Goal: Information Seeking & Learning: Check status

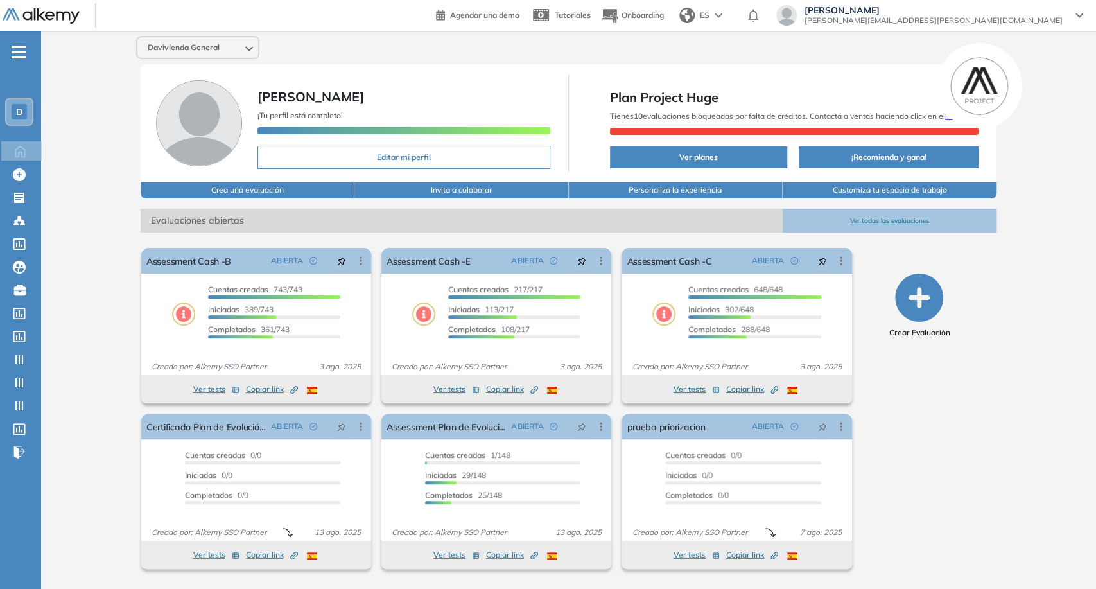
click at [997, 17] on span "juan.ojeda+davivienda@alkemy.org" at bounding box center [934, 20] width 258 height 10
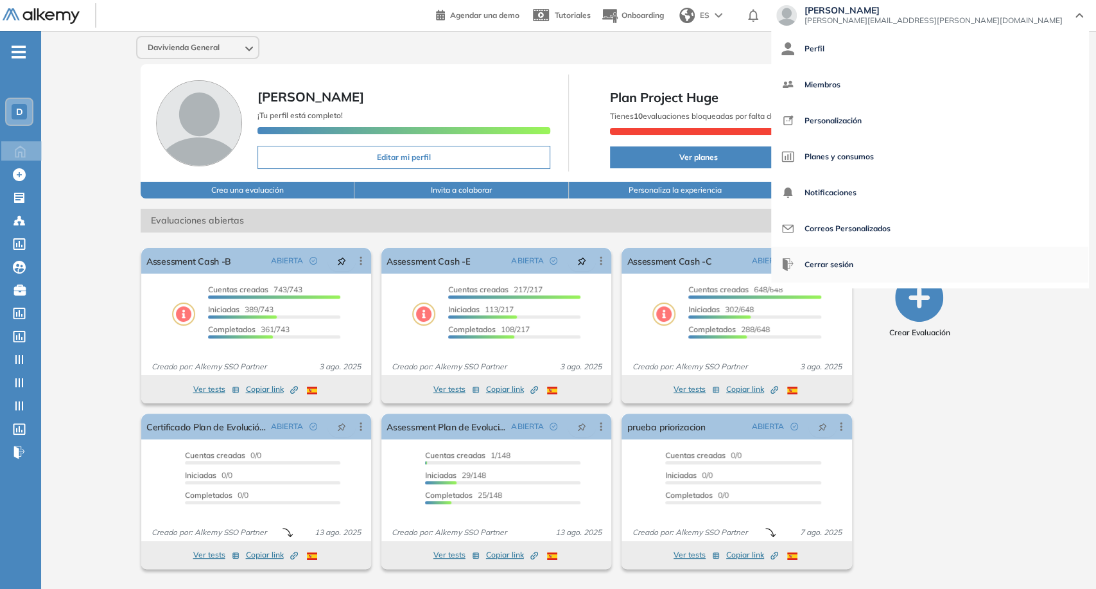
click at [853, 263] on span "Cerrar sesión" at bounding box center [829, 264] width 49 height 31
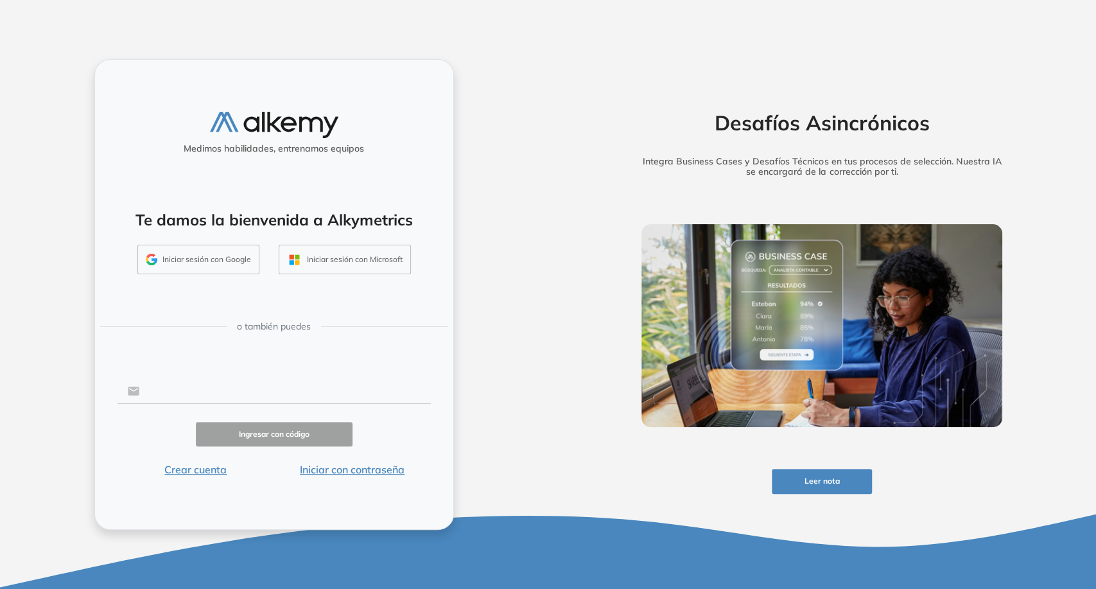
click at [261, 390] on input "text" at bounding box center [284, 391] width 291 height 24
type input "**********"
click at [340, 472] on button "Iniciar con contraseña" at bounding box center [352, 469] width 157 height 15
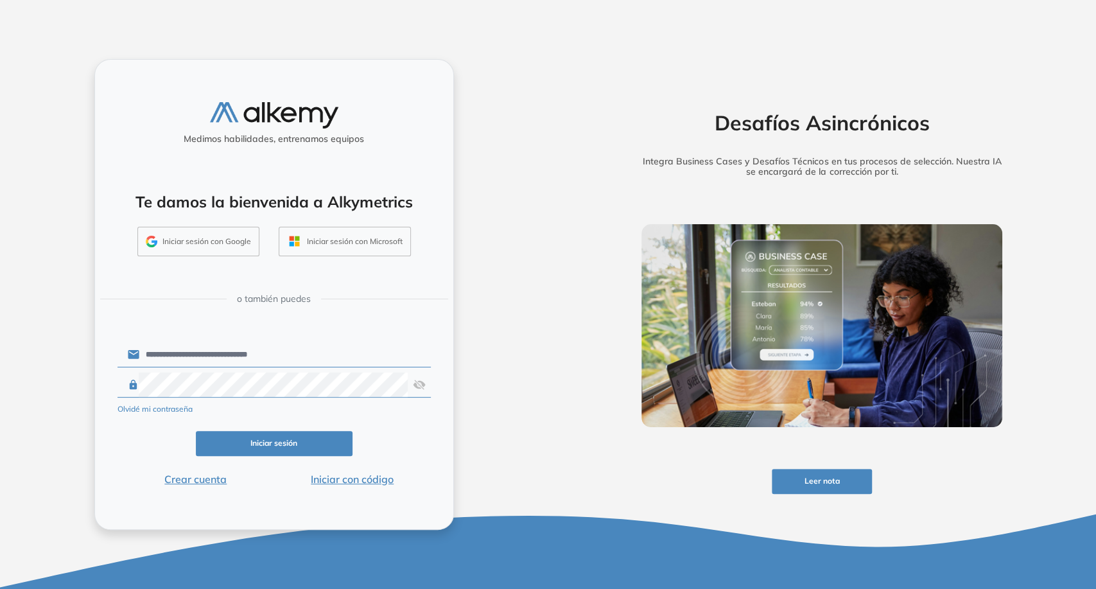
click at [294, 437] on button "Iniciar sesión" at bounding box center [274, 443] width 157 height 25
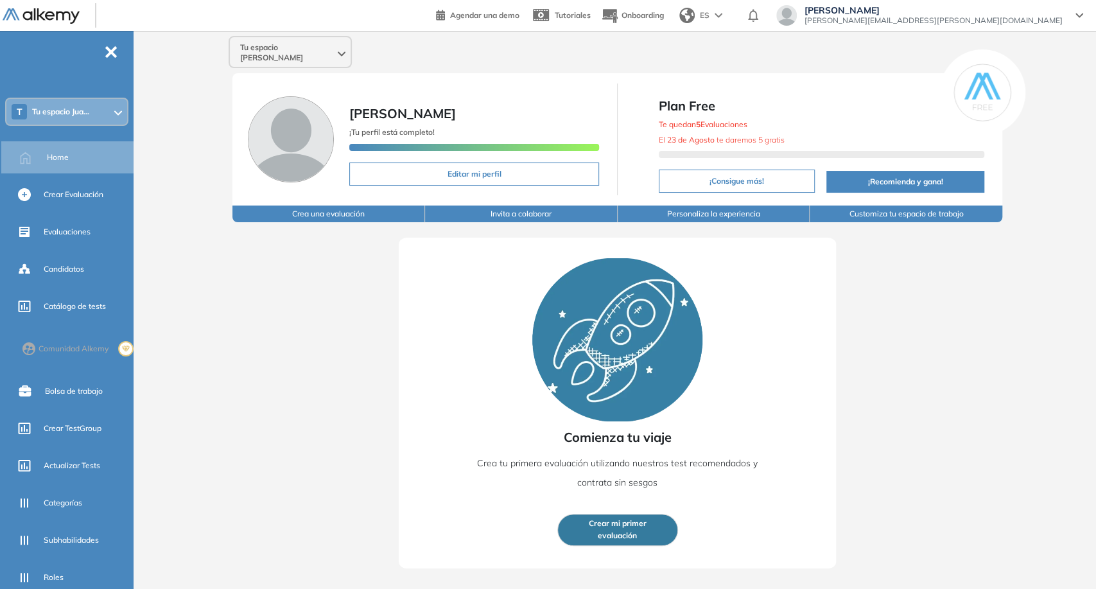
click at [344, 30] on header "Agendar una demo Tutoriales Onboarding ES [PERSON_NAME] [PERSON_NAME][EMAIL_ADD…" at bounding box center [548, 15] width 1096 height 31
click at [334, 48] on div "Tu espacio [PERSON_NAME]" at bounding box center [290, 52] width 121 height 31
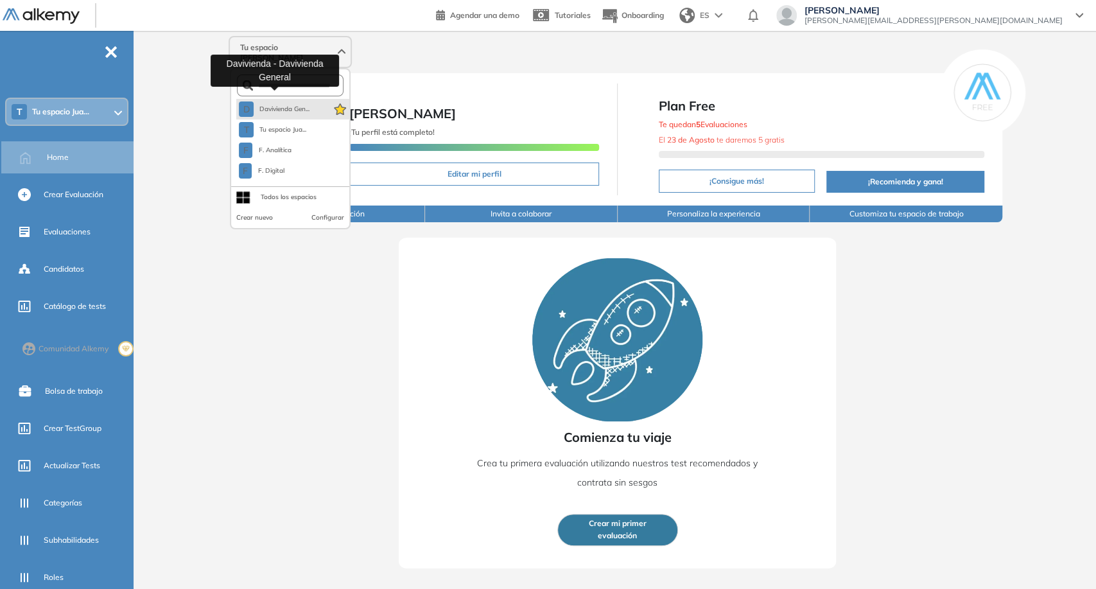
click at [303, 104] on span "Davivienda Gen..." at bounding box center [284, 109] width 51 height 10
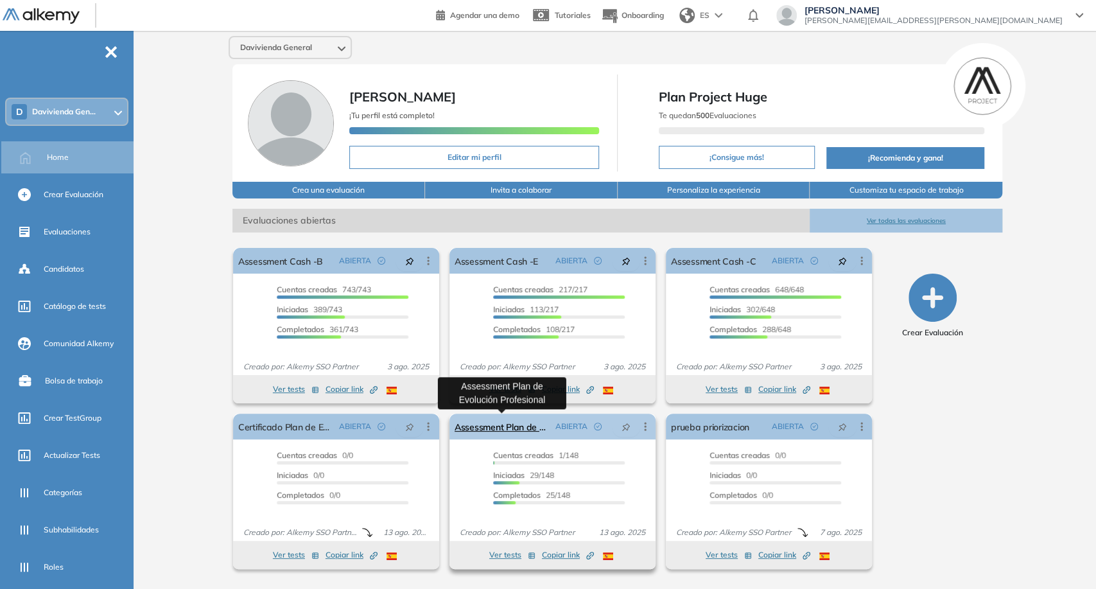
click at [476, 431] on link "Assessment Plan de Evolución Profesional" at bounding box center [503, 427] width 96 height 26
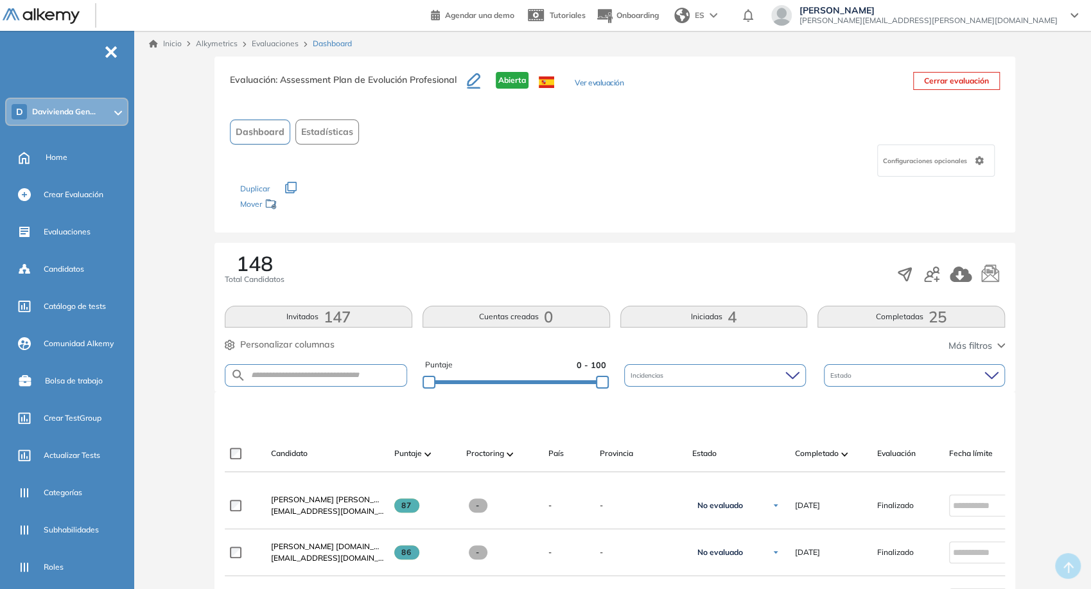
click at [901, 312] on button "Completadas 25" at bounding box center [911, 317] width 188 height 22
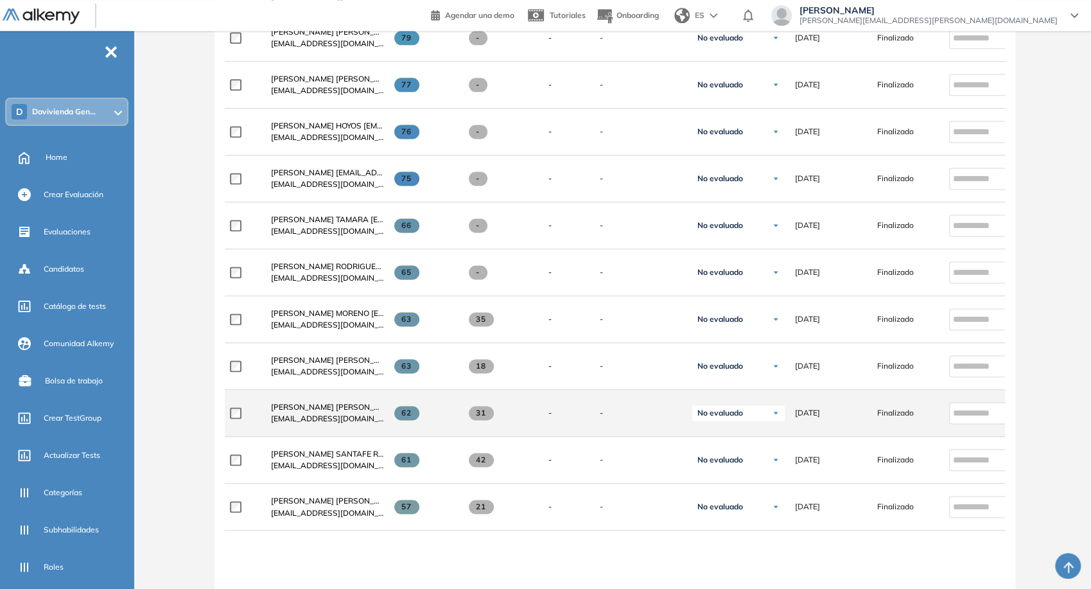
scroll to position [1284, 0]
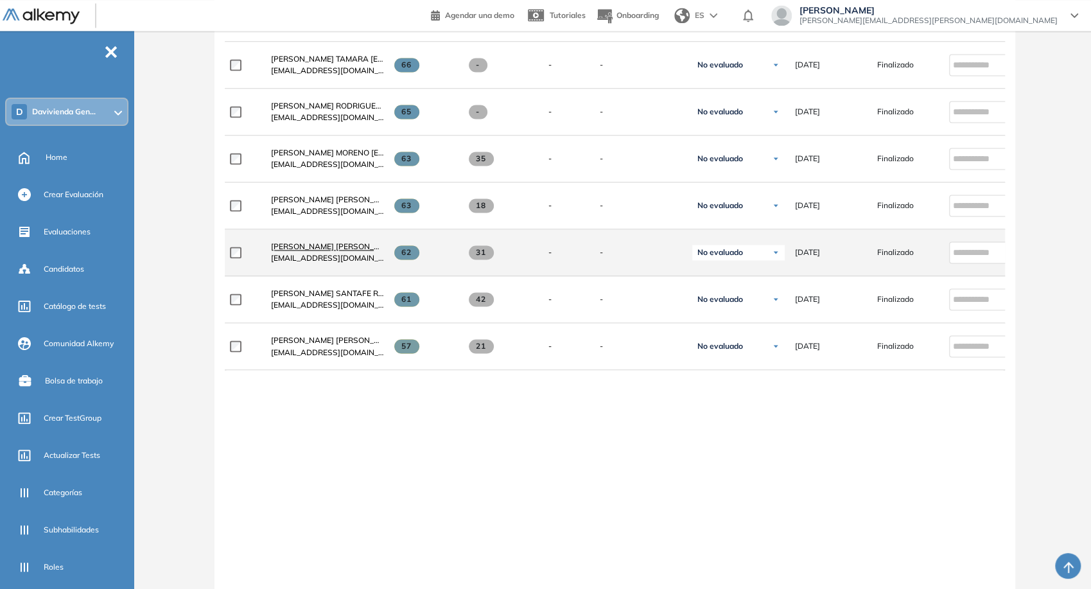
click at [352, 249] on span "DAYANA ALEJANDRA SALGADO CAMACHO Dasalgado@davivienda.com" at bounding box center [401, 246] width 260 height 10
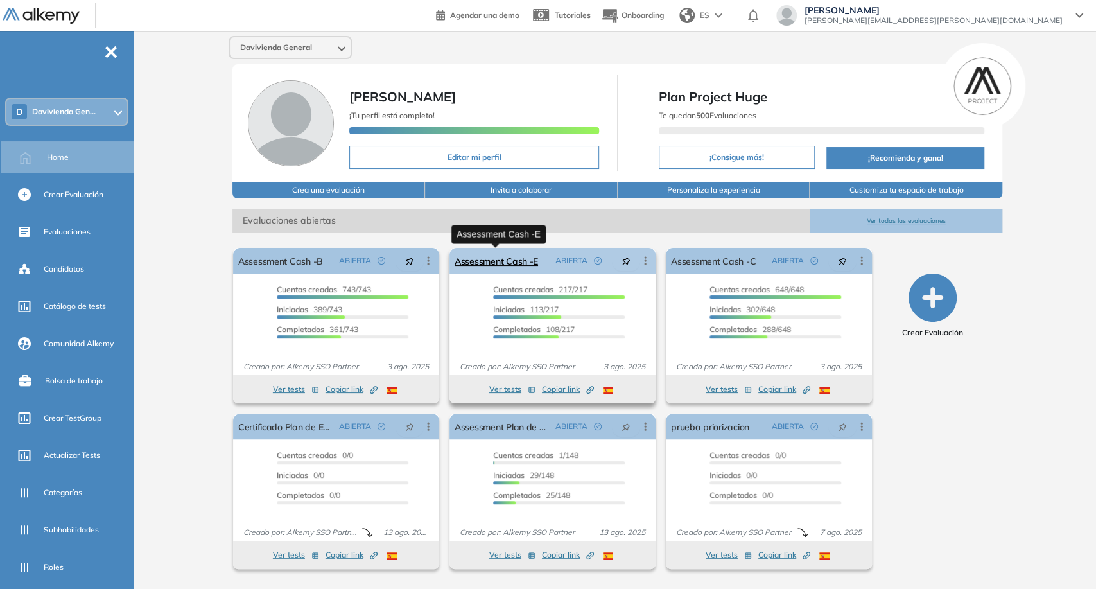
click at [513, 261] on link "Assessment Cash -E" at bounding box center [496, 261] width 83 height 26
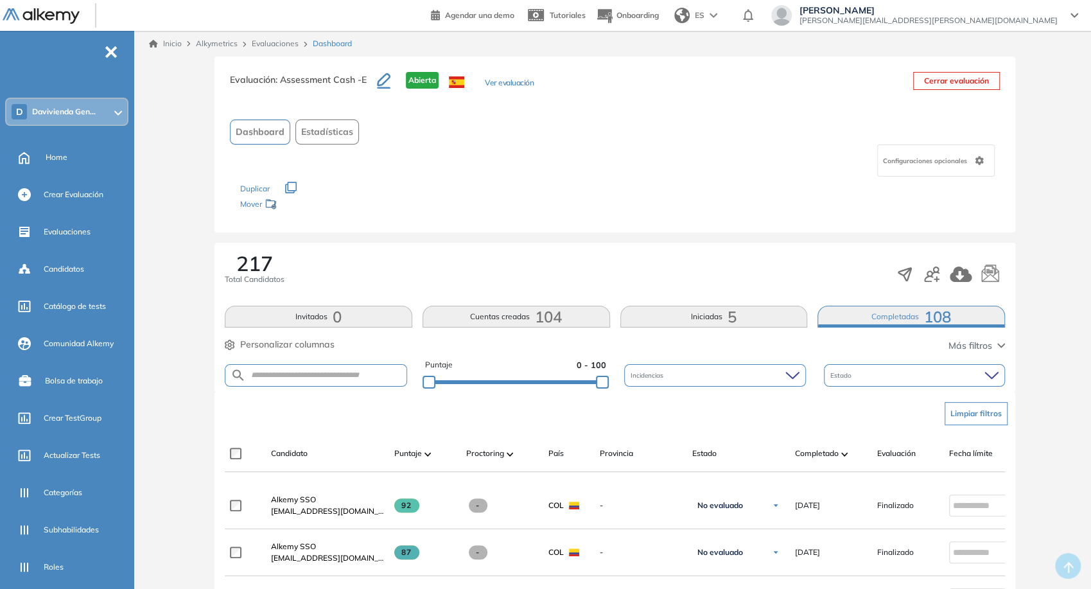
click at [174, 44] on link "Inicio" at bounding box center [165, 44] width 33 height 12
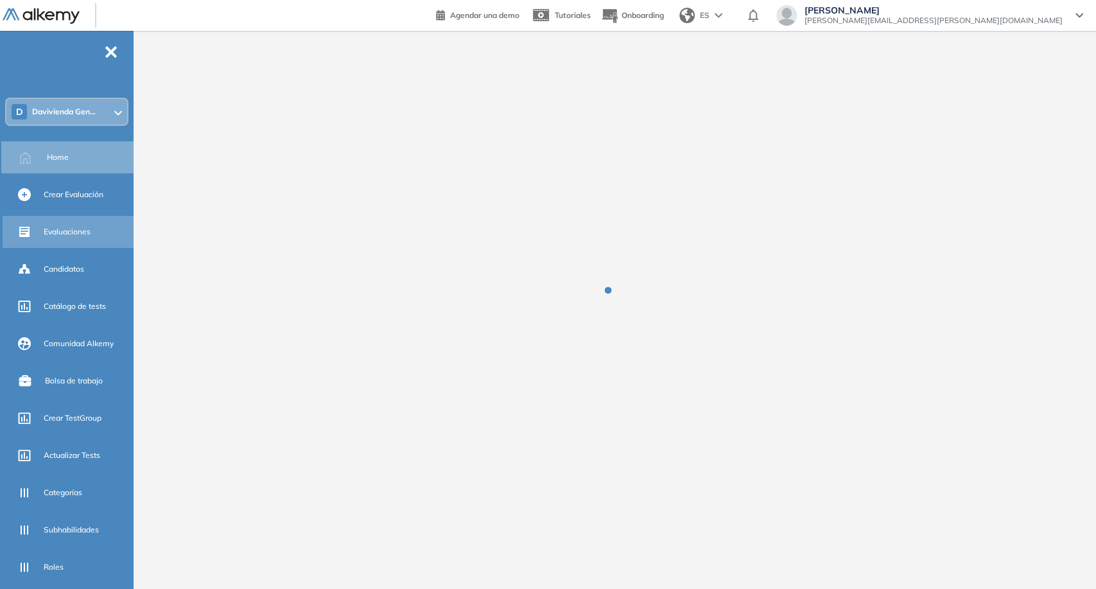
click at [98, 225] on div "Evaluaciones" at bounding box center [87, 232] width 87 height 22
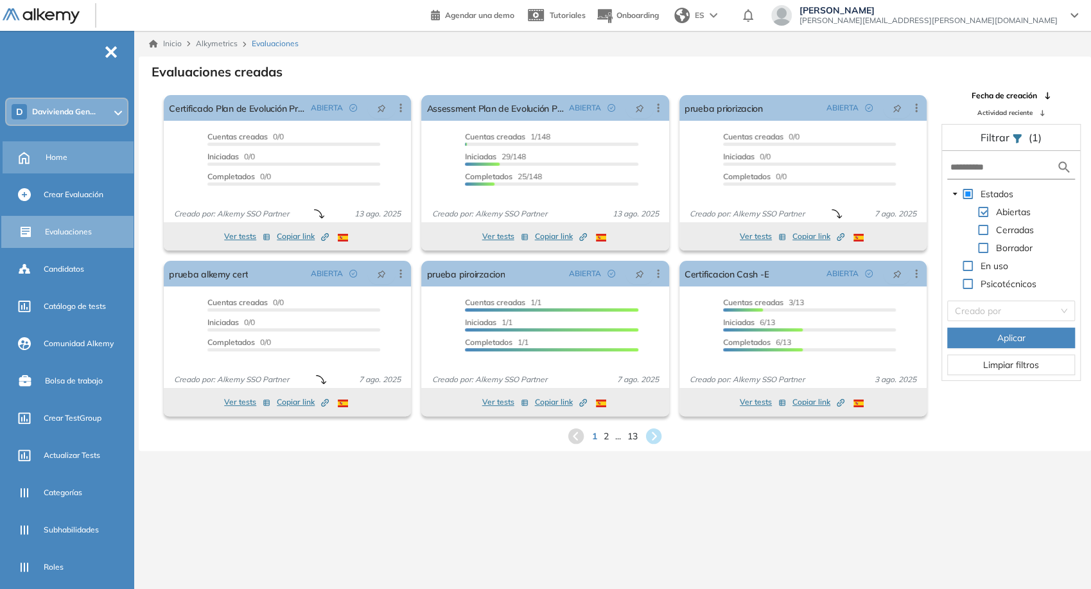
click at [78, 154] on div "Home" at bounding box center [88, 157] width 85 height 22
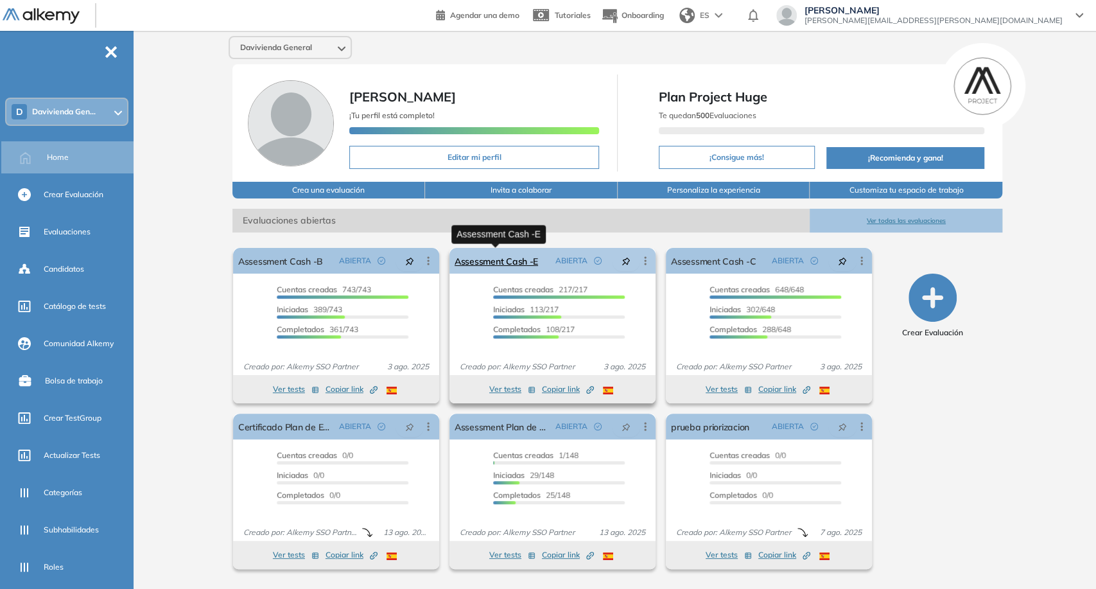
click at [485, 259] on link "Assessment Cash -E" at bounding box center [496, 261] width 83 height 26
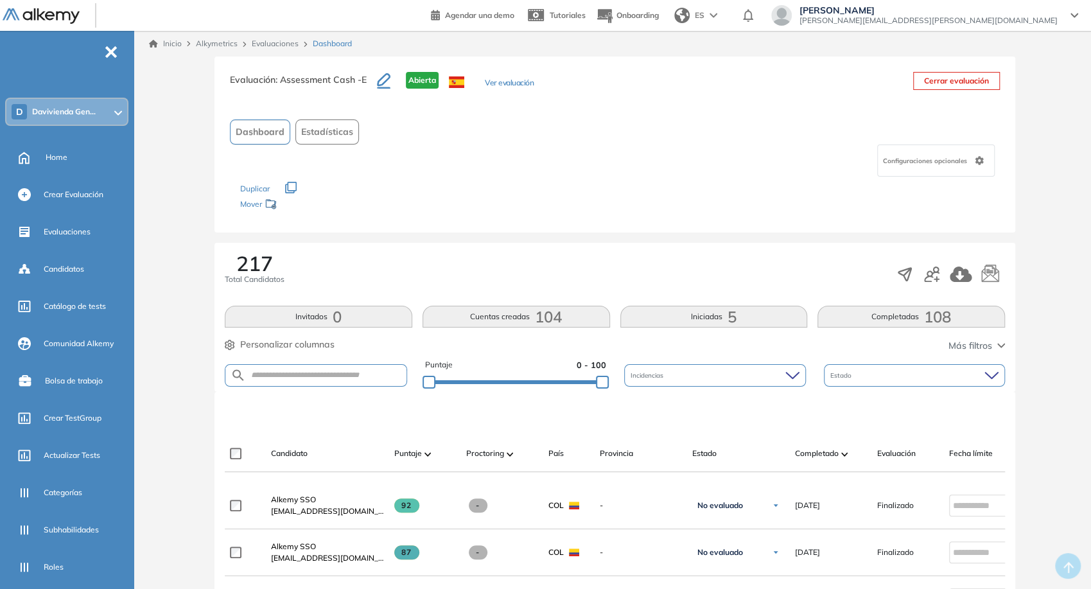
click at [891, 313] on button "Completadas 108" at bounding box center [911, 317] width 188 height 22
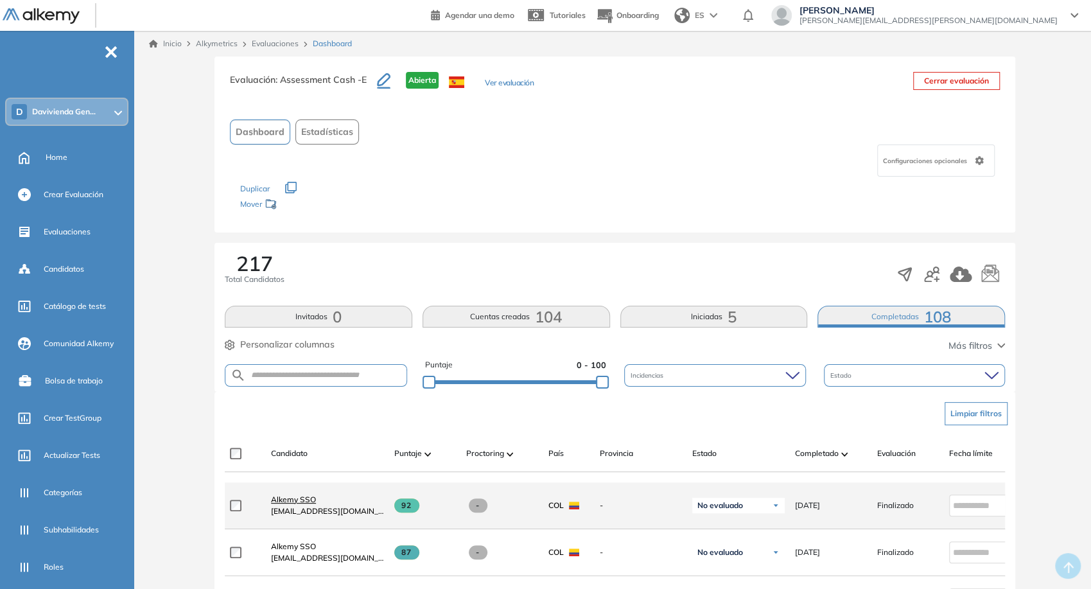
click at [293, 500] on span "Alkemy SSO" at bounding box center [293, 499] width 45 height 10
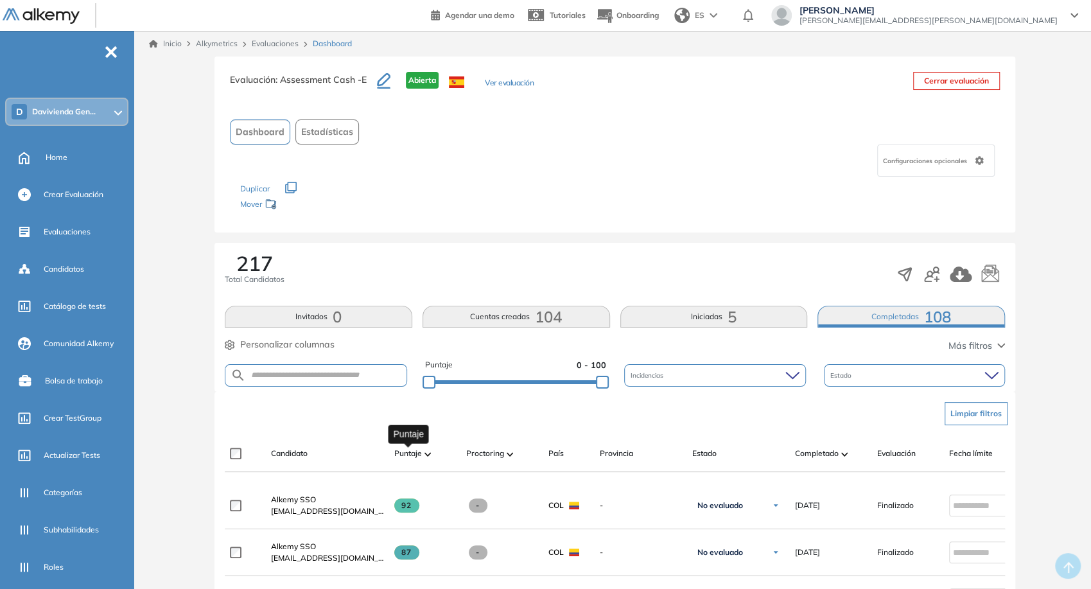
click at [420, 454] on span "Puntaje" at bounding box center [408, 454] width 28 height 12
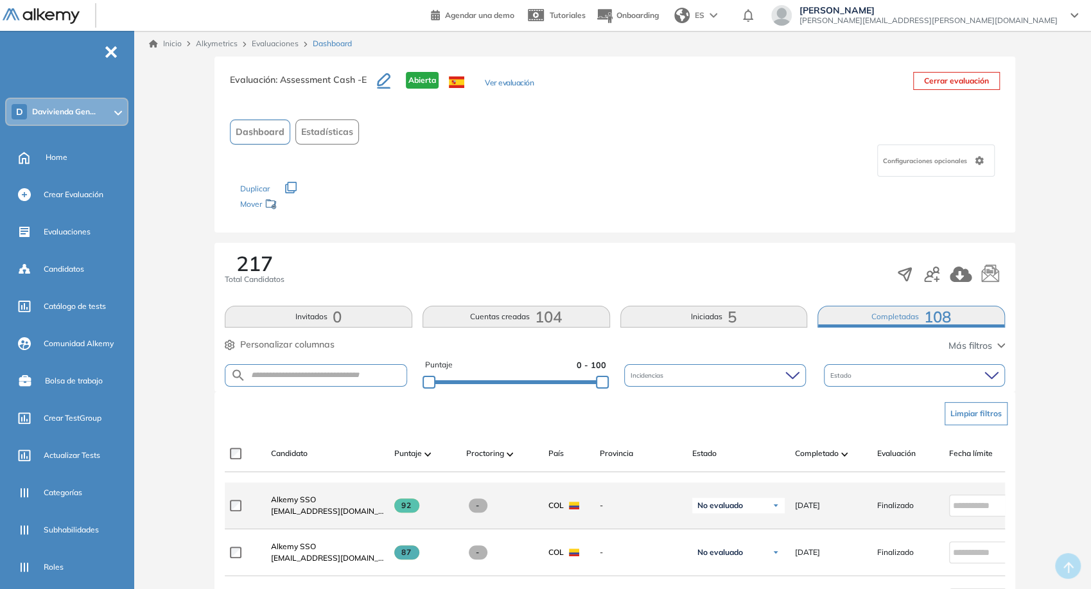
click at [303, 496] on div "Alkemy SSO alkemy.sso.integration@davivienda.com" at bounding box center [322, 506] width 123 height 44
click at [308, 504] on span "Alkemy SSO" at bounding box center [293, 499] width 45 height 10
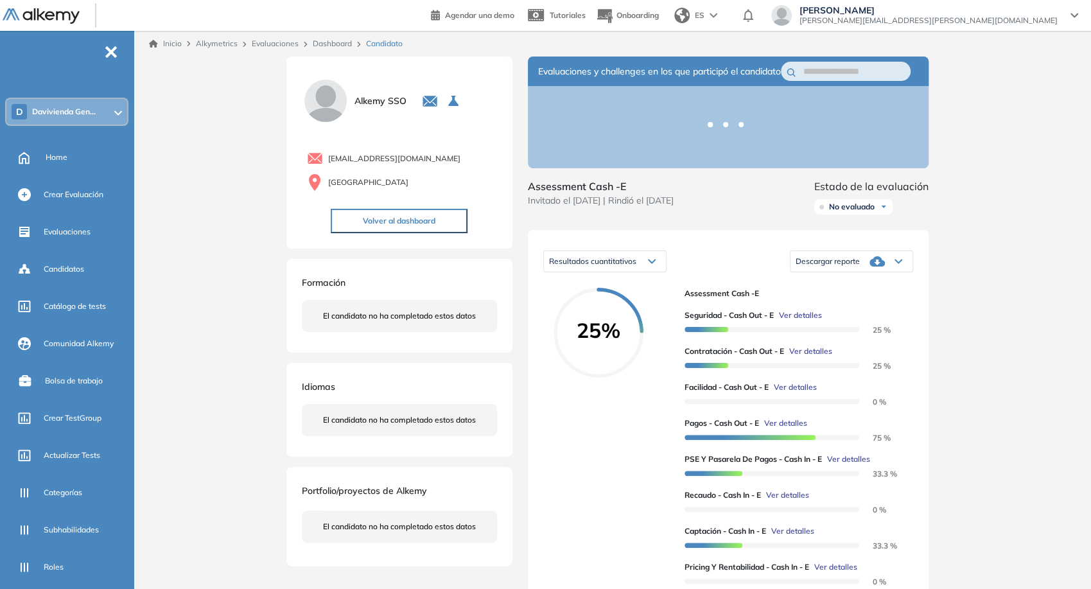
click at [866, 273] on div "Descargar reporte" at bounding box center [852, 262] width 122 height 26
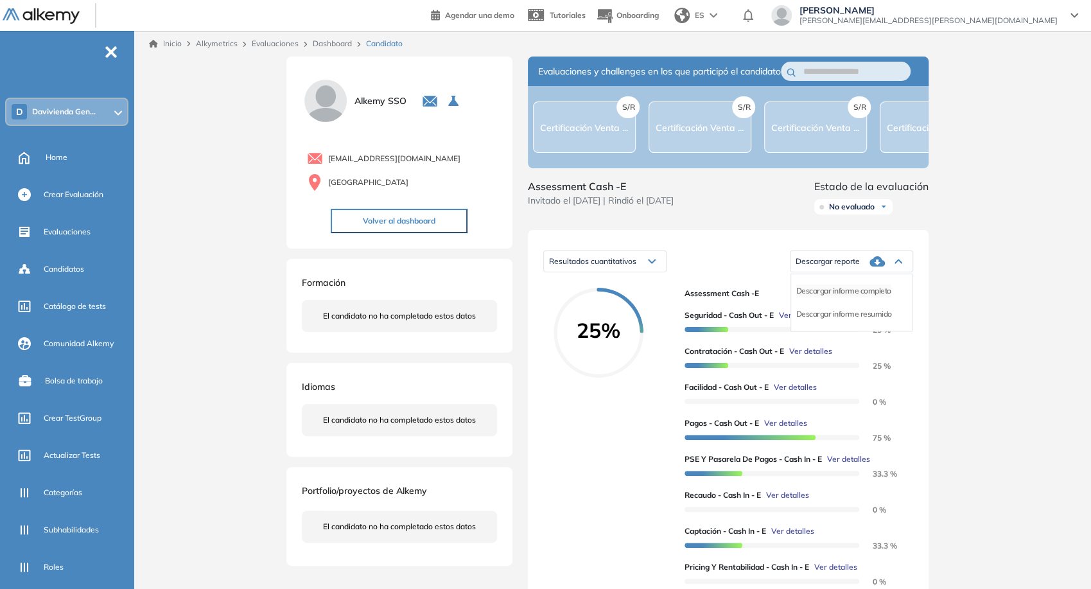
click at [853, 297] on li "Descargar informe completo" at bounding box center [843, 290] width 95 height 13
click at [859, 267] on span "Descargar reporte" at bounding box center [828, 261] width 64 height 10
click at [839, 320] on li "Descargar informe resumido" at bounding box center [844, 314] width 96 height 13
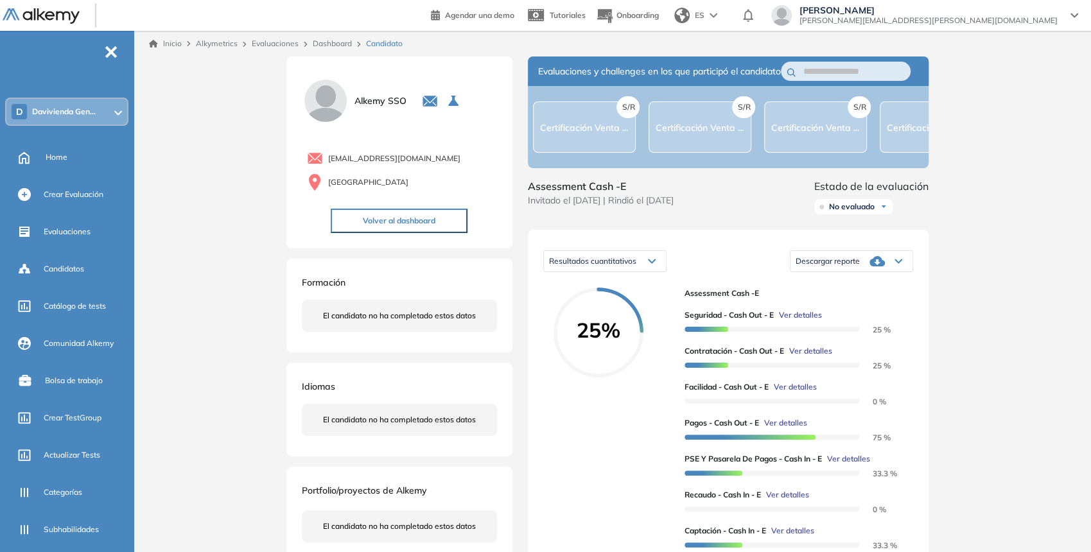
click at [281, 42] on link "Evaluaciones" at bounding box center [275, 44] width 47 height 10
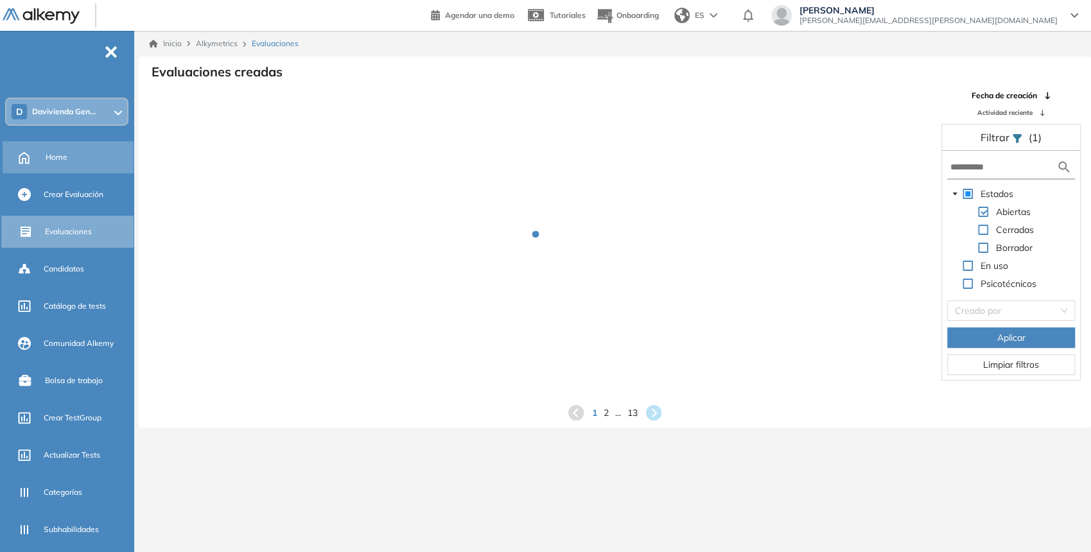
click at [89, 150] on div "Home" at bounding box center [88, 157] width 85 height 22
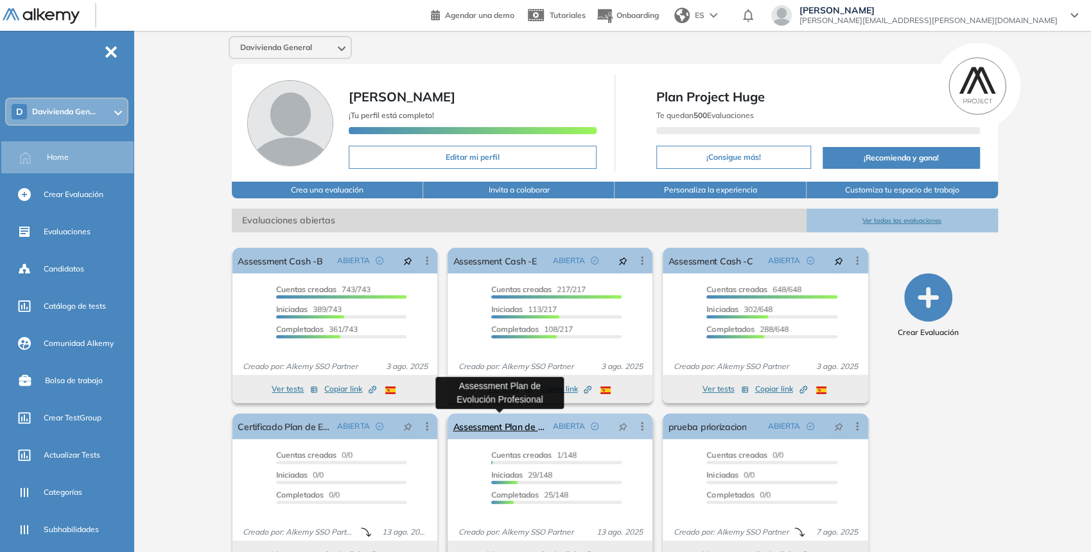
click at [498, 424] on link "Assessment Plan de Evolución Profesional" at bounding box center [500, 427] width 94 height 26
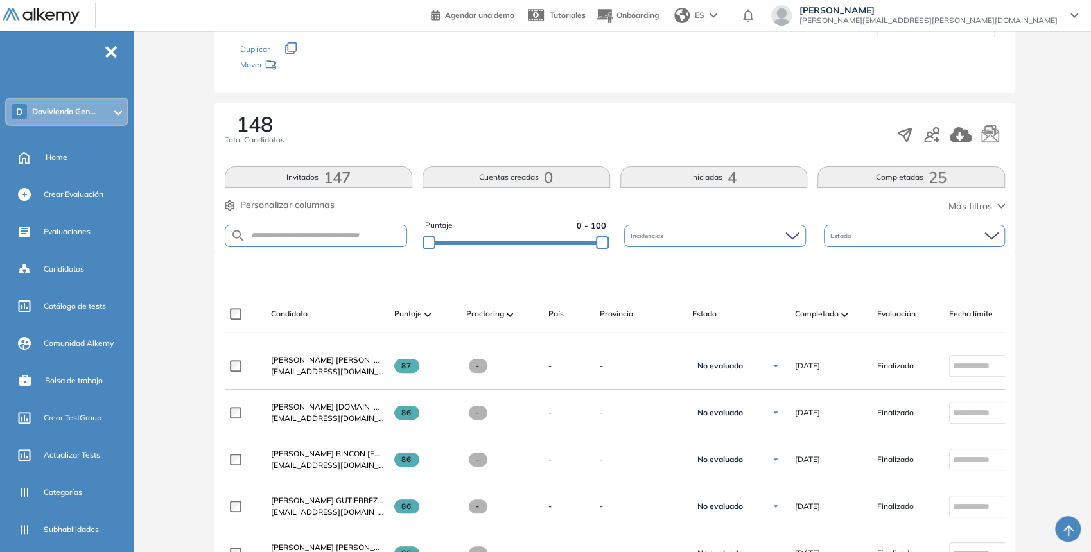
scroll to position [214, 0]
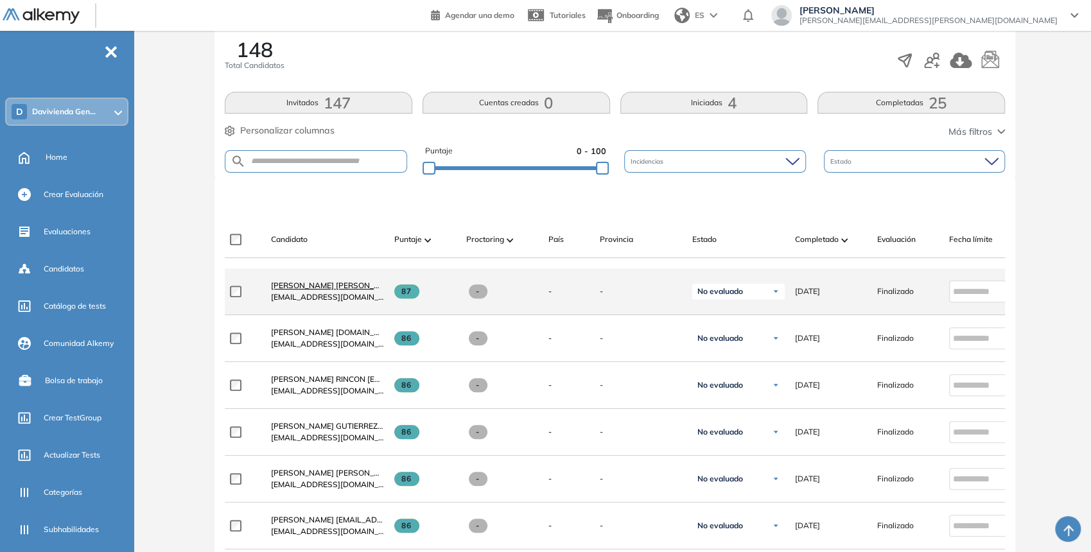
click at [328, 286] on span "JENYFER PAOLA CASTIBLANCO MUÑOZ Jenyfer.castiblanco@davivienda.com" at bounding box center [401, 286] width 260 height 10
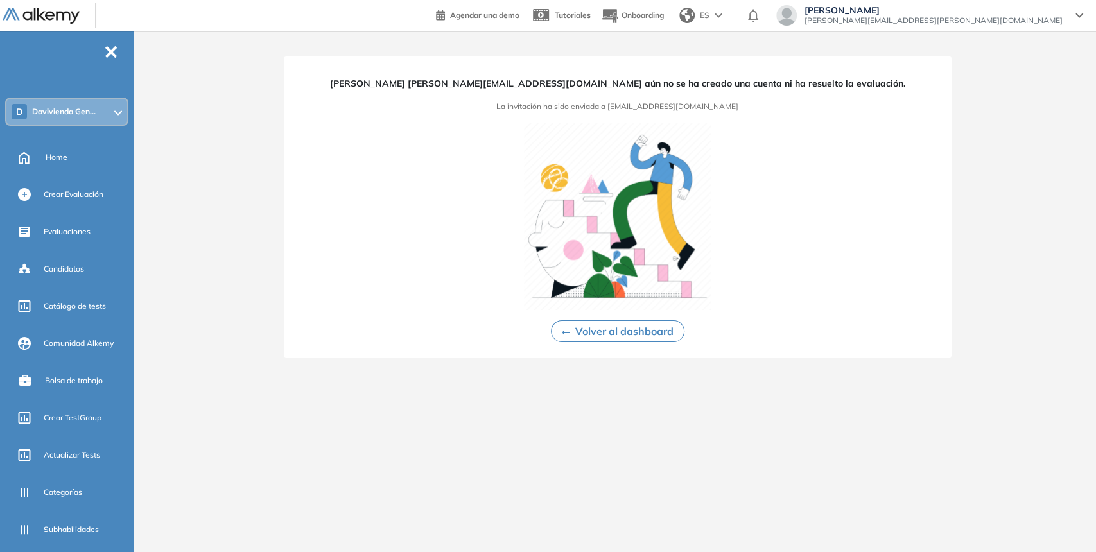
click at [663, 91] on div "JENYFER PAOLA CASTIBLANCO MUÑOZ jenyfer.castiblanco@davivienda.com aún no se ha…" at bounding box center [618, 207] width 668 height 301
click at [663, 90] on div "JENYFER PAOLA CASTIBLANCO MUÑOZ jenyfer.castiblanco@davivienda.com aún no se ha…" at bounding box center [618, 207] width 668 height 301
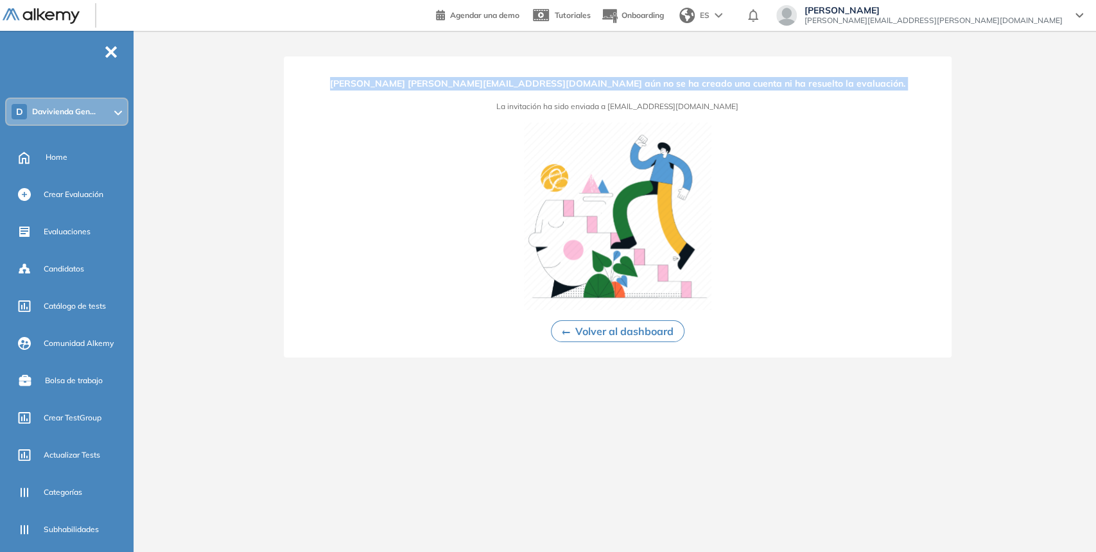
click at [663, 90] on span "JENYFER PAOLA CASTIBLANCO MUÑOZ jenyfer.castiblanco@davivienda.com aún no se ha…" at bounding box center [617, 83] width 575 height 13
click at [663, 89] on span "JENYFER PAOLA CASTIBLANCO MUÑOZ jenyfer.castiblanco@davivienda.com aún no se ha…" at bounding box center [617, 83] width 575 height 13
click at [677, 176] on img at bounding box center [618, 217] width 188 height 188
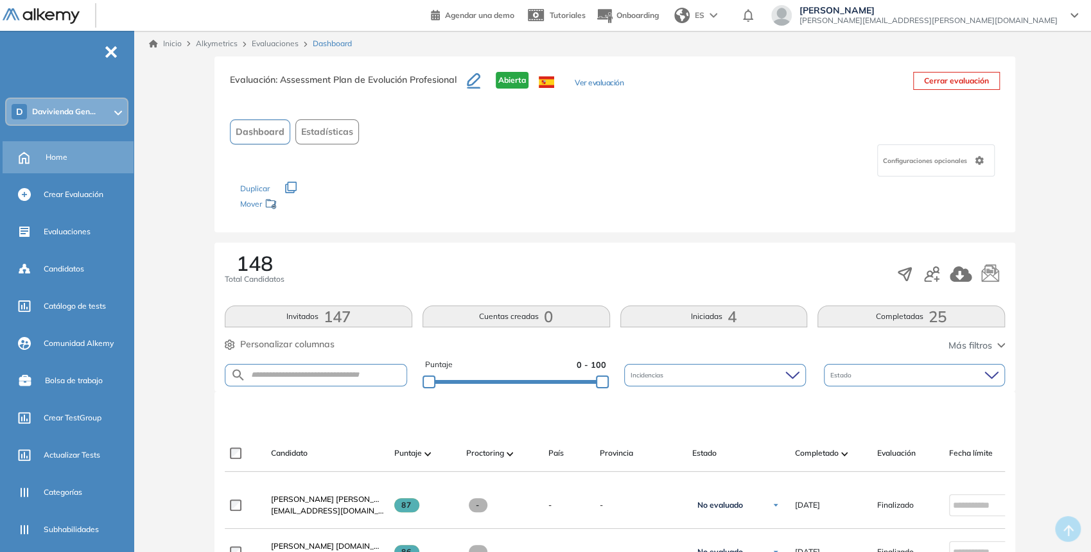
click at [87, 164] on div "Home" at bounding box center [88, 157] width 85 height 22
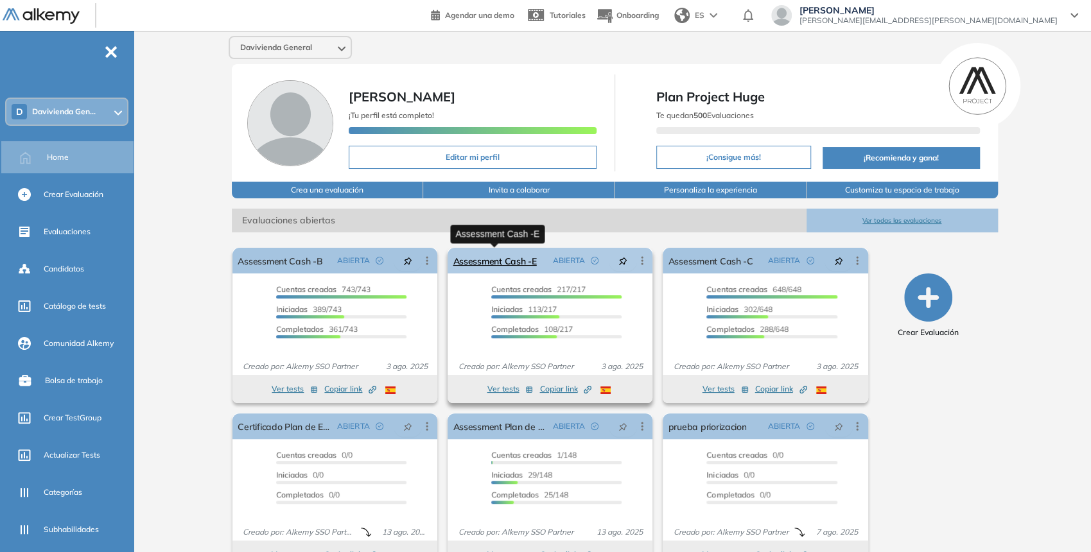
click at [523, 261] on link "Assessment Cash -E" at bounding box center [494, 261] width 83 height 26
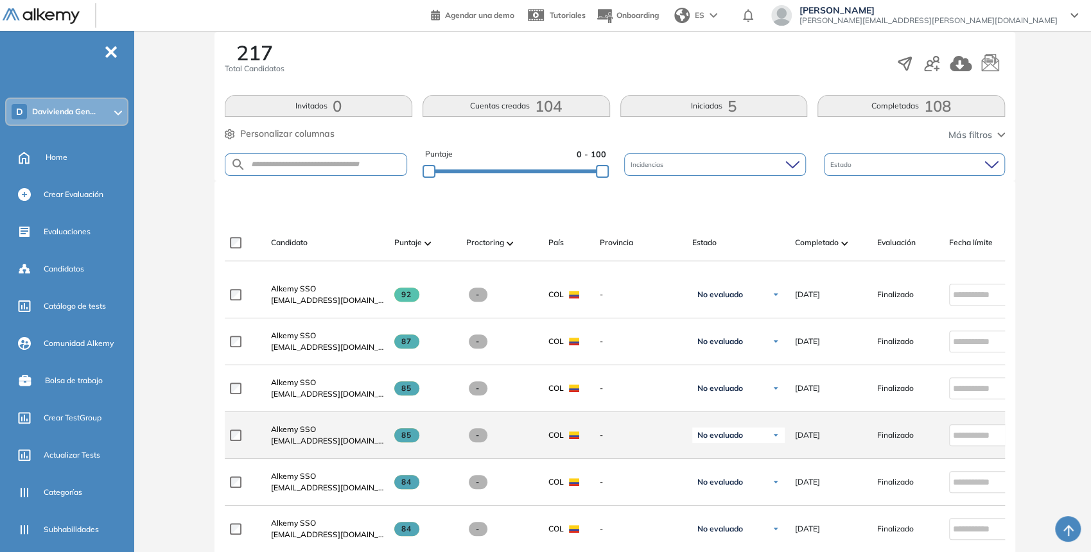
scroll to position [214, 0]
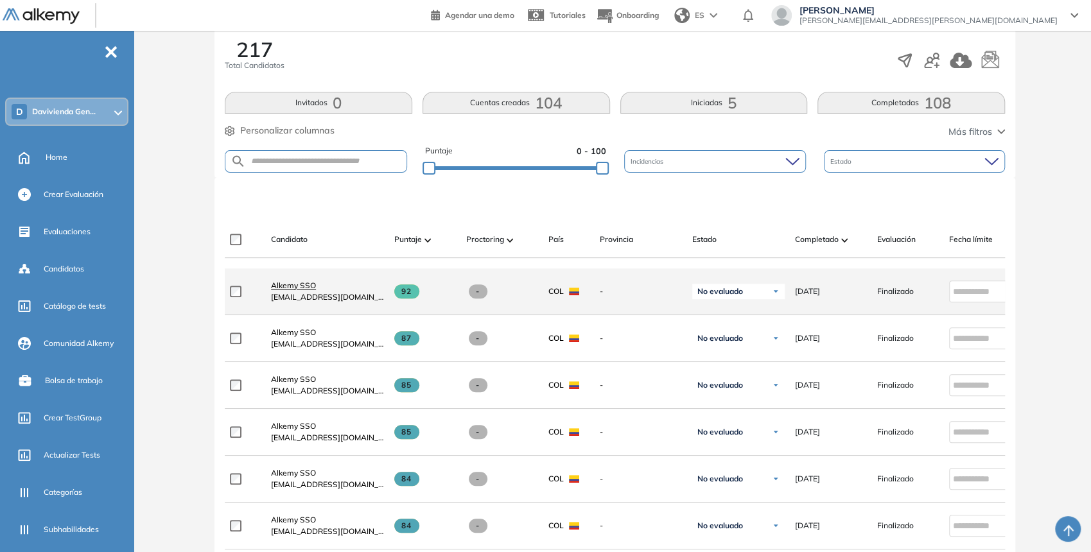
click at [302, 290] on span "Alkemy SSO" at bounding box center [293, 286] width 45 height 10
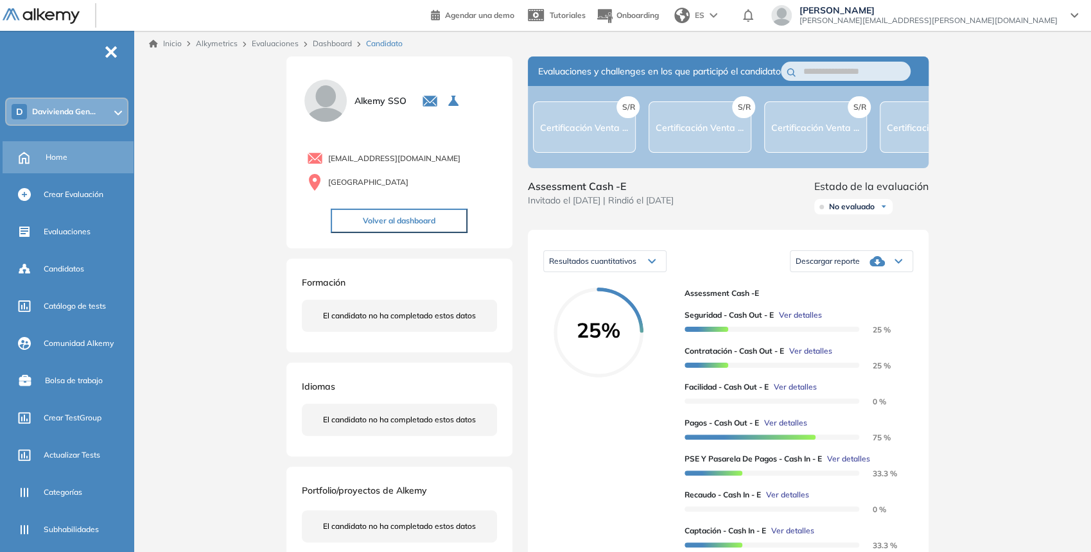
click at [103, 159] on div "Home" at bounding box center [88, 157] width 85 height 22
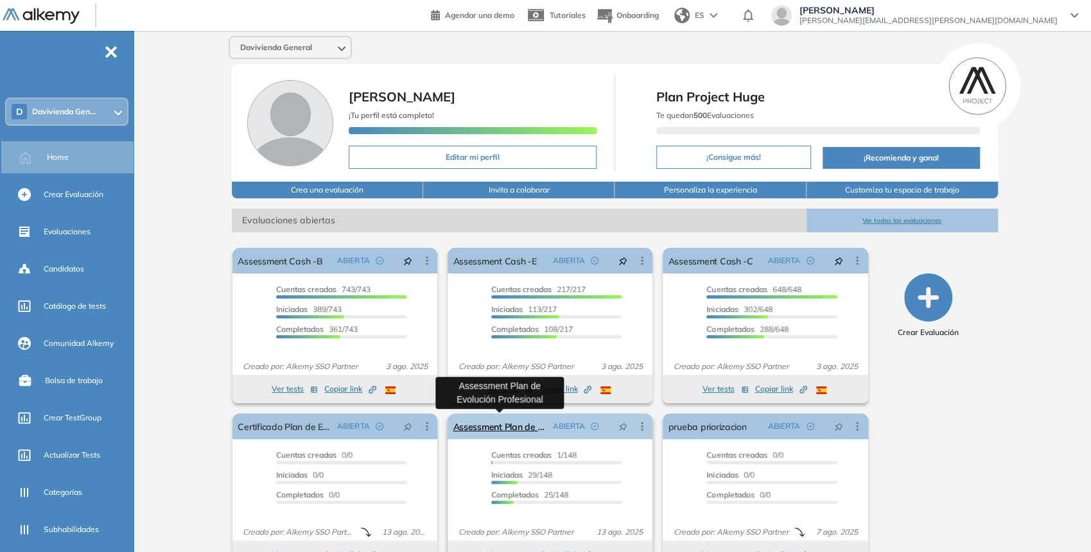
click at [489, 428] on link "Assessment Plan de Evolución Profesional" at bounding box center [500, 427] width 94 height 26
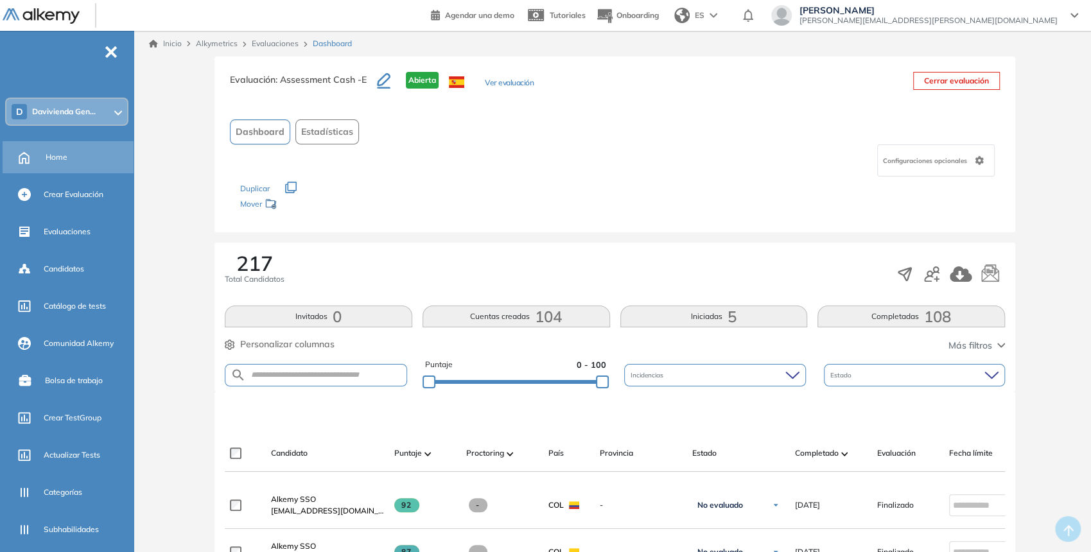
click at [41, 160] on div "Home" at bounding box center [70, 157] width 134 height 32
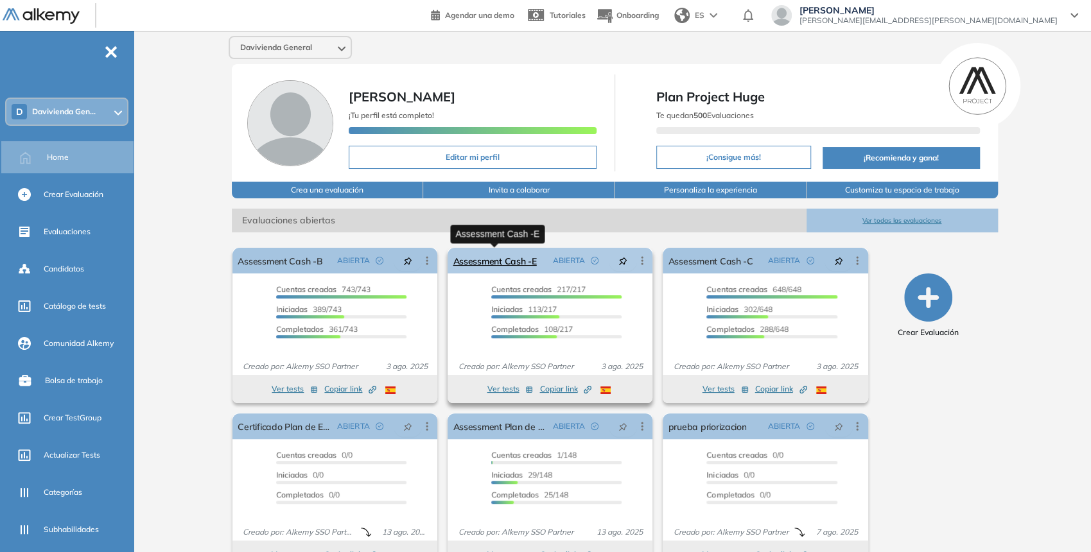
click at [503, 259] on link "Assessment Cash -E" at bounding box center [494, 261] width 83 height 26
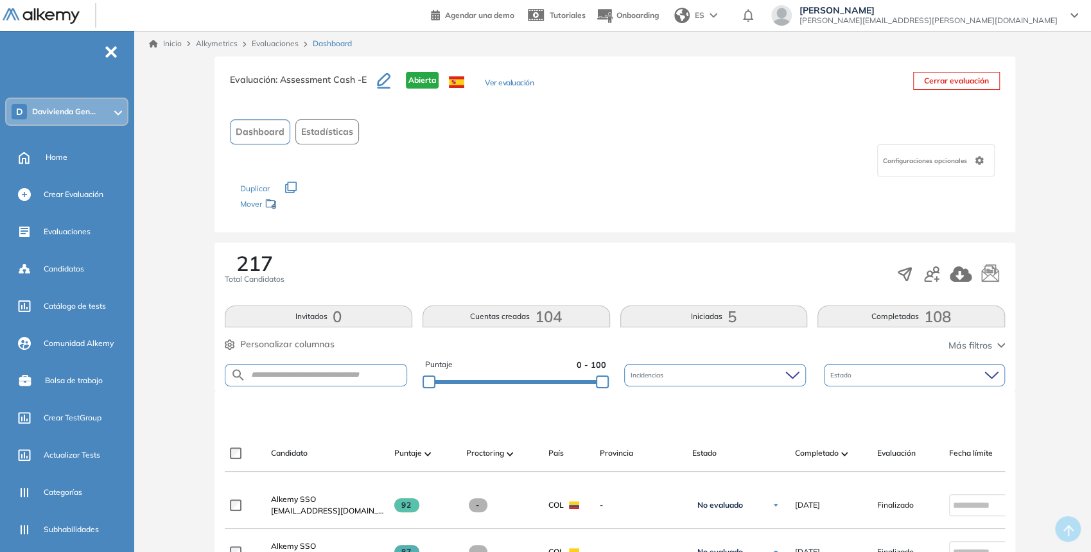
click at [315, 130] on span "Estadísticas" at bounding box center [327, 131] width 52 height 13
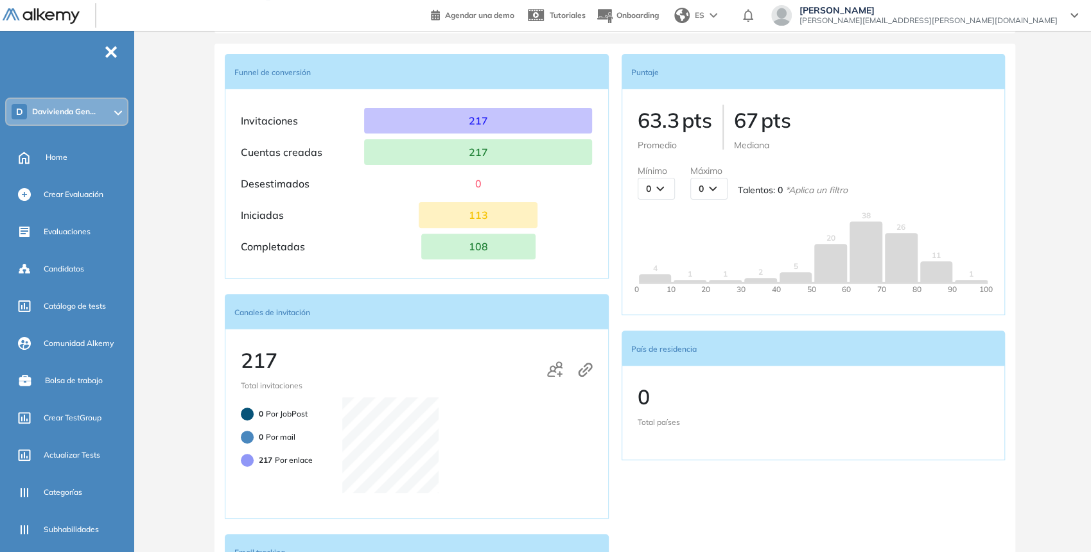
scroll to position [428, 0]
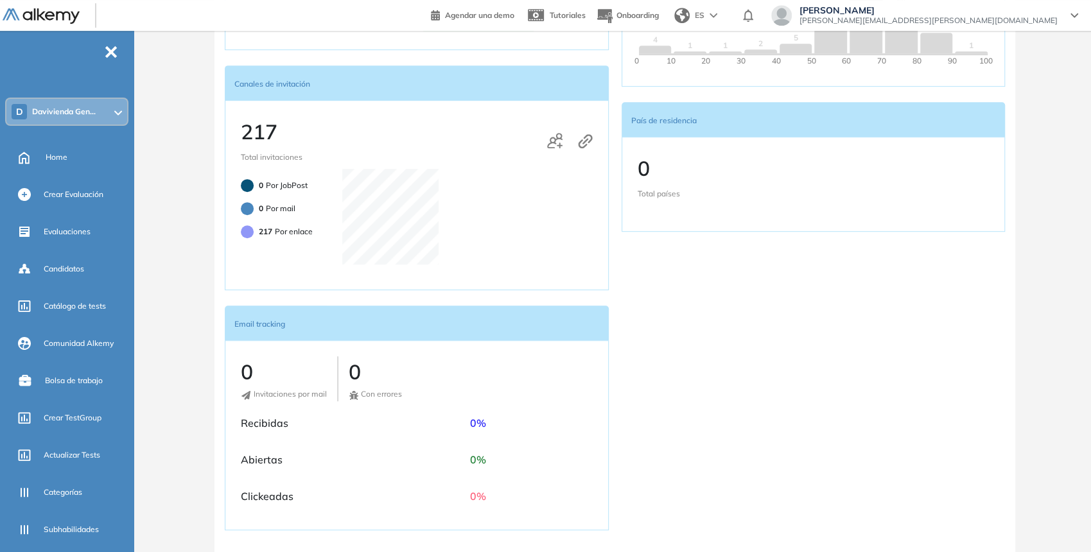
click at [299, 227] on p "217 Por enlace" at bounding box center [286, 232] width 54 height 12
click at [299, 226] on p "217 Por enlace" at bounding box center [286, 232] width 54 height 12
drag, startPoint x: 299, startPoint y: 225, endPoint x: 310, endPoint y: 230, distance: 11.8
click at [299, 226] on p "217 Por enlace" at bounding box center [286, 232] width 54 height 12
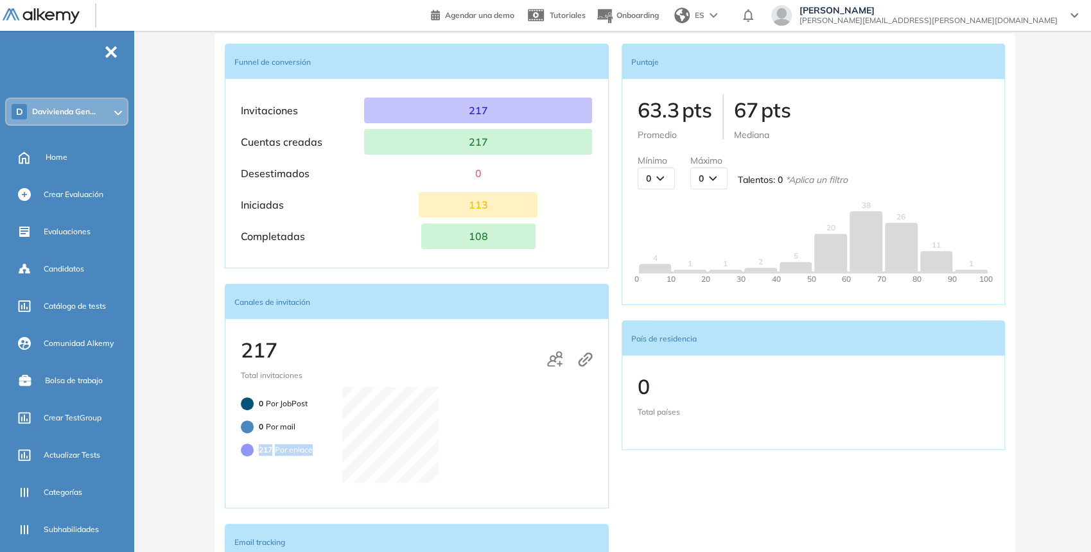
scroll to position [0, 0]
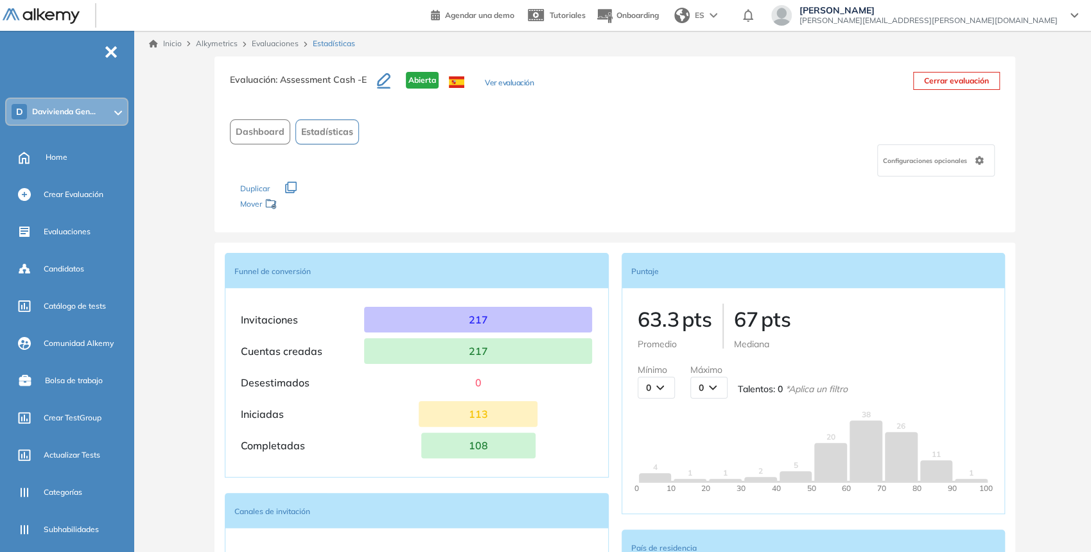
click at [274, 46] on link "Evaluaciones" at bounding box center [275, 44] width 47 height 10
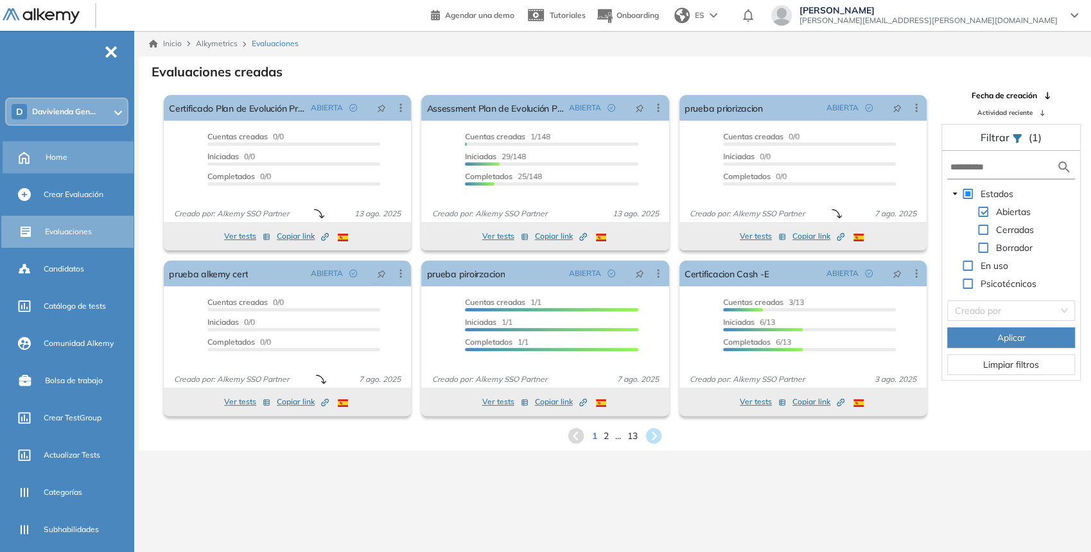
click at [71, 159] on div "Home" at bounding box center [88, 157] width 85 height 22
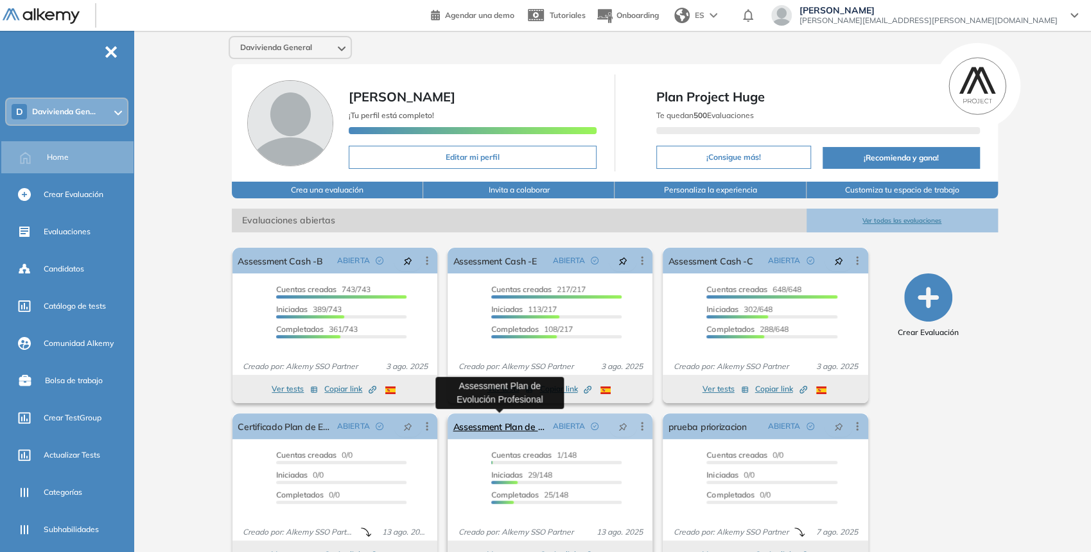
click at [521, 428] on link "Assessment Plan de Evolución Profesional" at bounding box center [500, 427] width 94 height 26
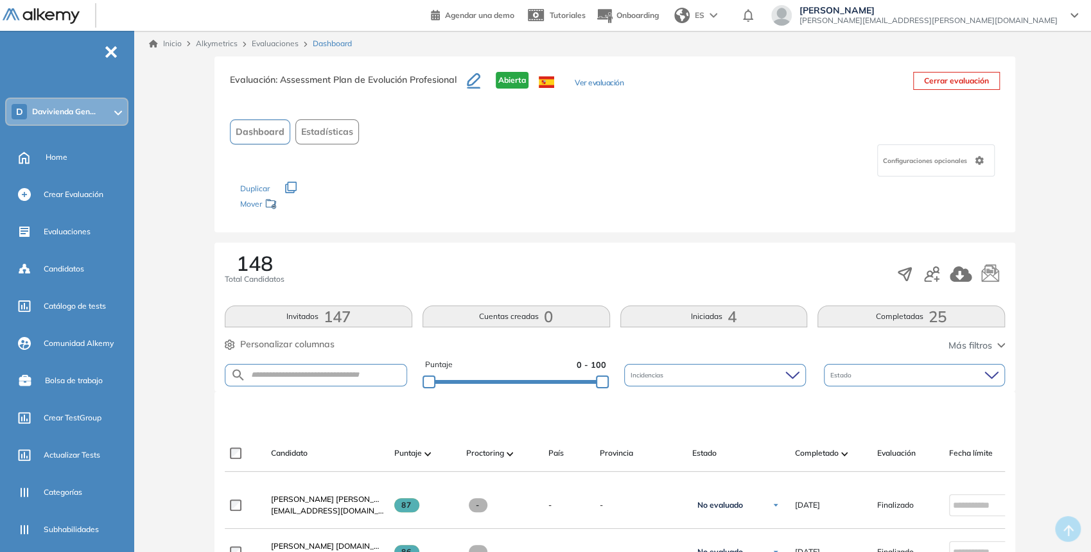
click at [317, 139] on button "Estadísticas" at bounding box center [327, 131] width 64 height 25
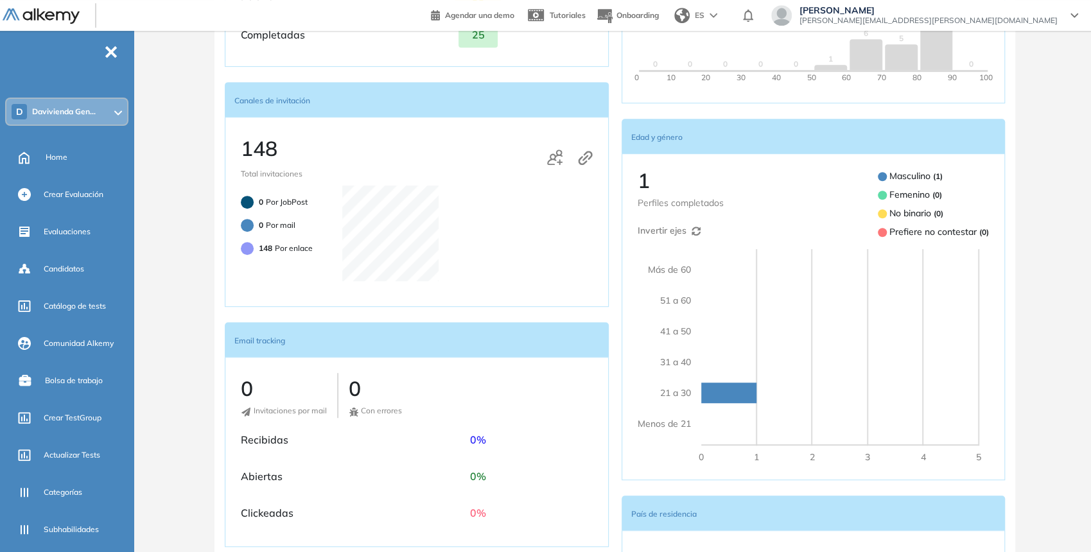
scroll to position [356, 0]
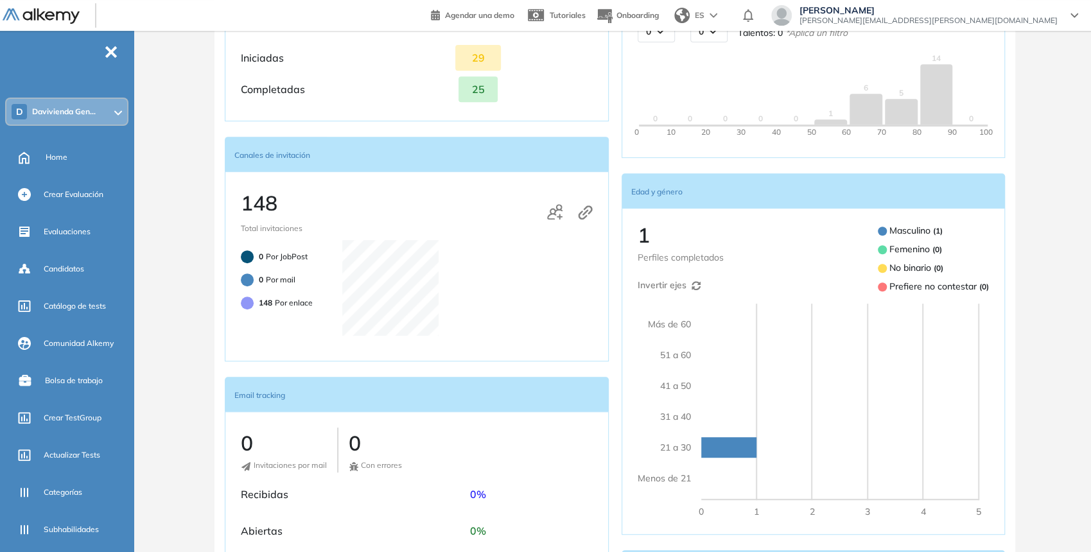
click at [268, 308] on div "148 Por enlace" at bounding box center [277, 303] width 72 height 13
click at [270, 304] on span "148" at bounding box center [265, 303] width 13 height 10
drag, startPoint x: 270, startPoint y: 304, endPoint x: 281, endPoint y: 316, distance: 16.3
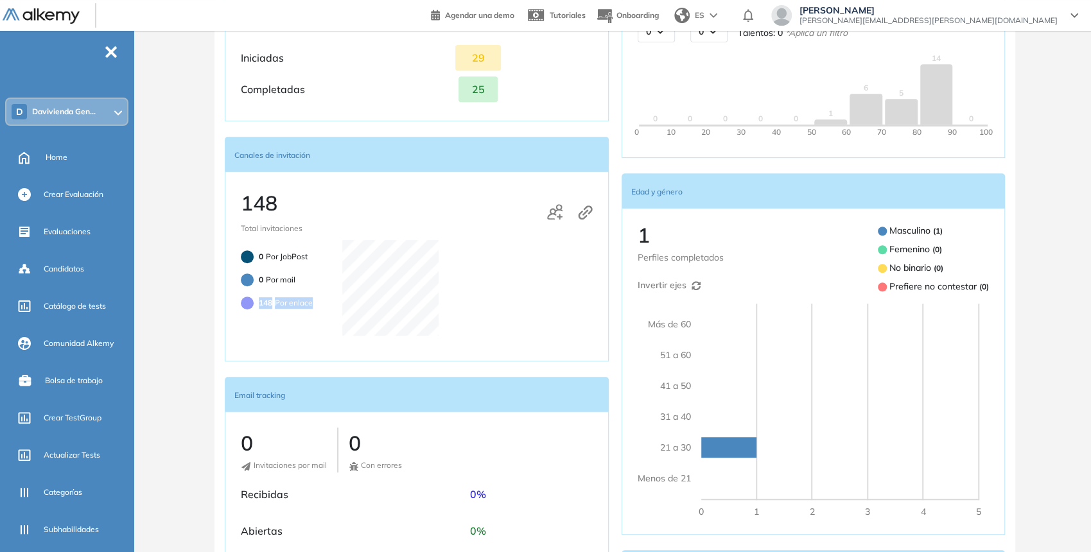
click at [270, 304] on span "148" at bounding box center [265, 303] width 13 height 10
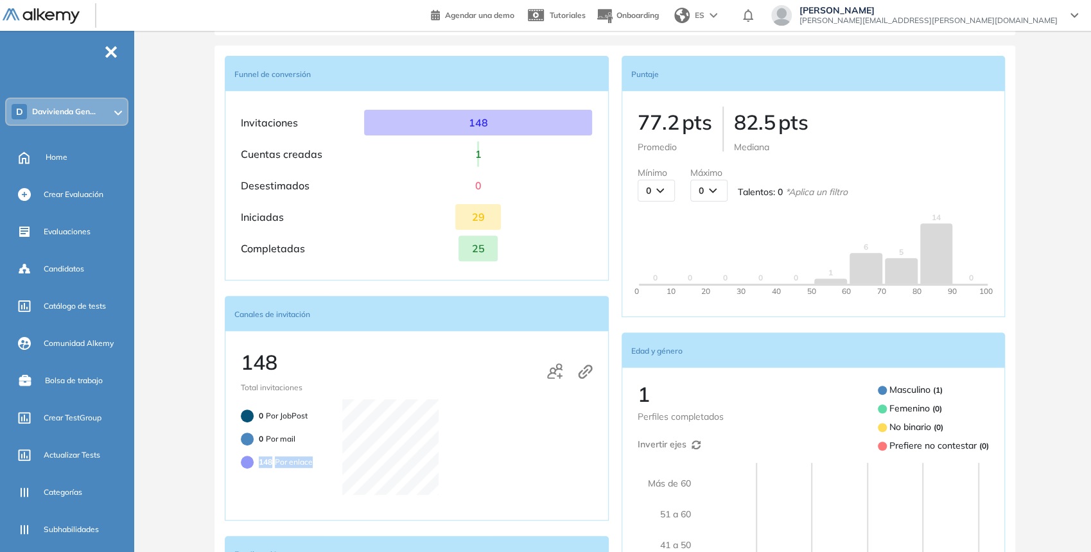
scroll to position [285, 0]
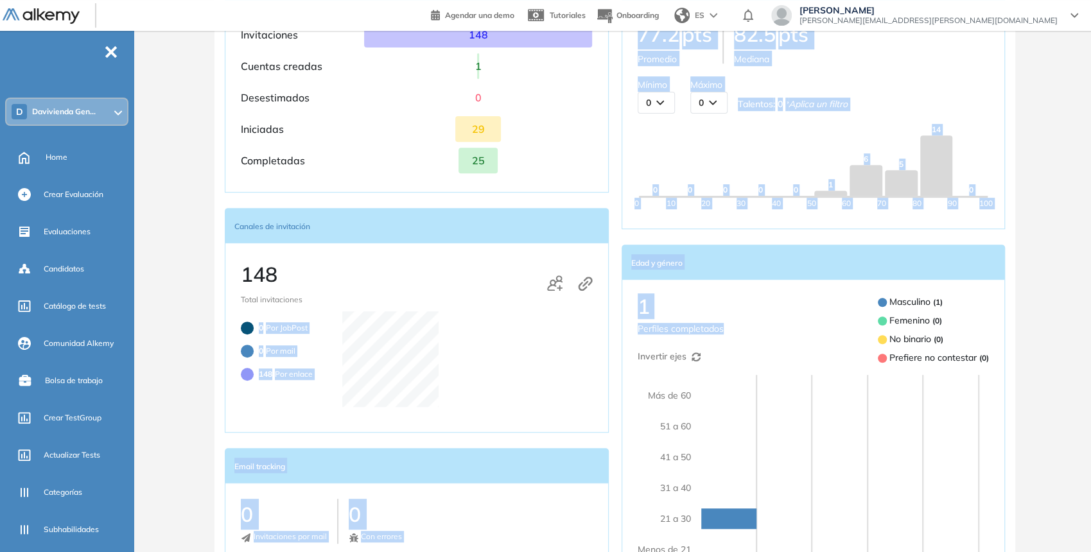
drag, startPoint x: 592, startPoint y: 304, endPoint x: 586, endPoint y: 299, distance: 8.6
click at [586, 299] on div "Funnel de conversión Invitaciones 148 Cuentas creadas 1 Desestimados 0 Iniciada…" at bounding box center [615, 385] width 780 height 834
click at [650, 320] on div "1 Perfiles completados Invertir ejes" at bounding box center [681, 329] width 86 height 69
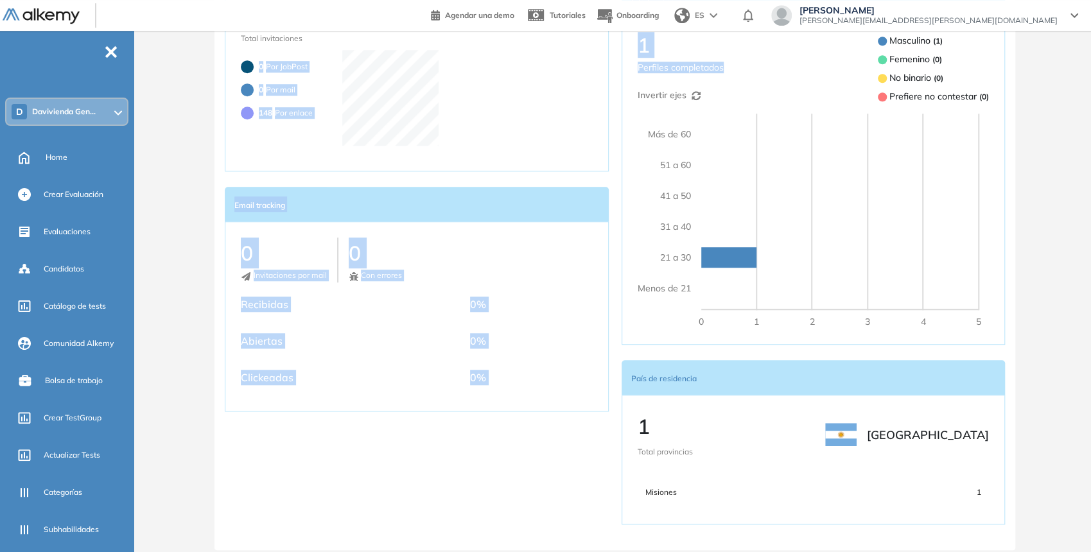
scroll to position [559, 0]
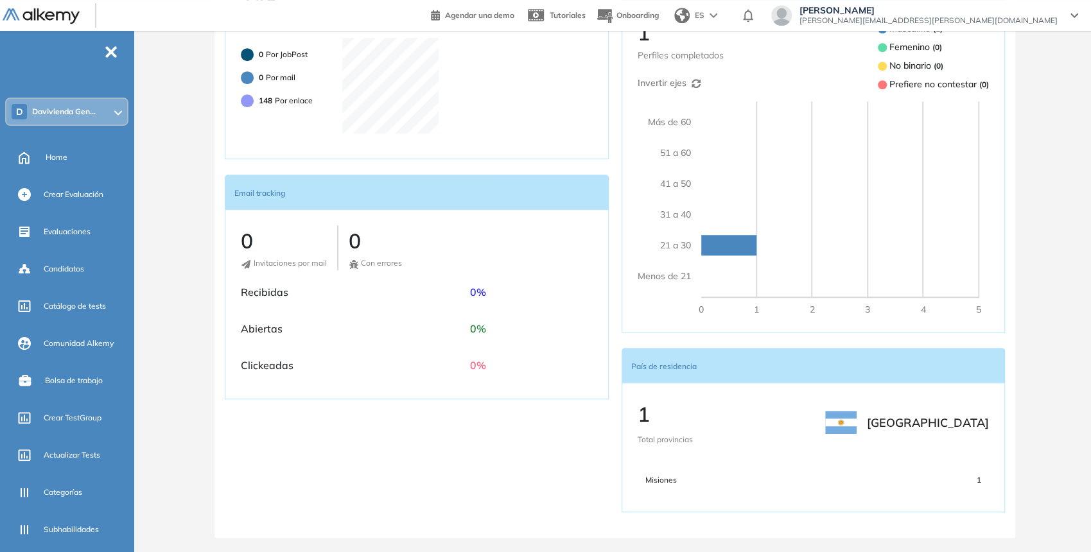
click at [658, 306] on div "Más de 60 51 a 60 41 a 50 31 a 40 21 a 30 Menos de 21" at bounding box center [664, 208] width 53 height 215
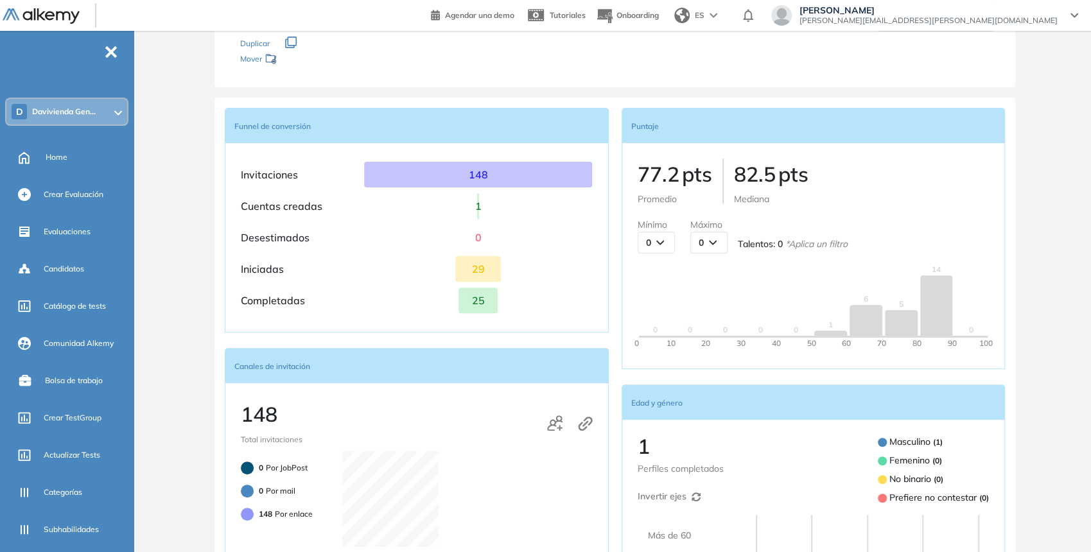
scroll to position [0, 0]
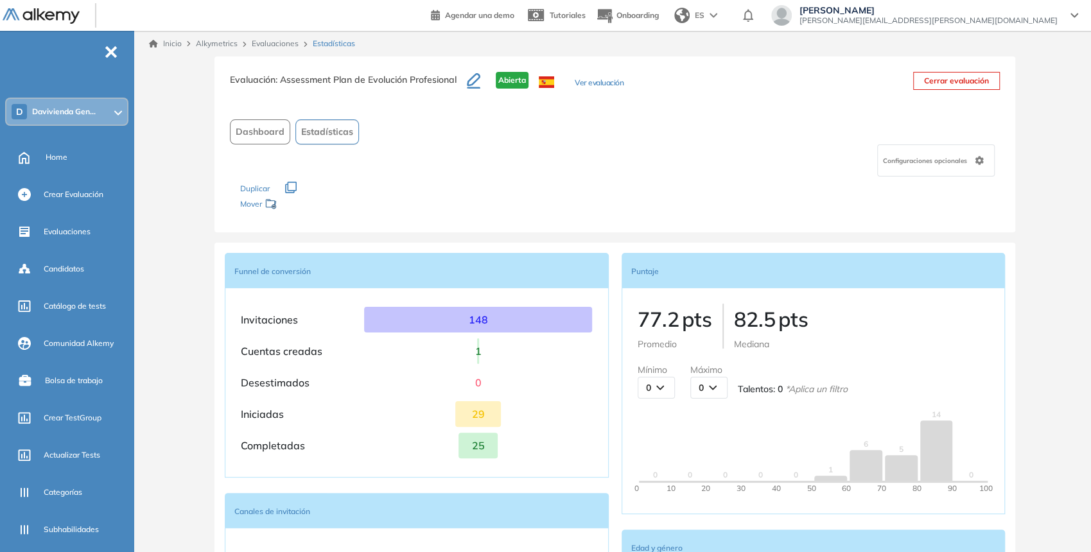
click at [268, 138] on button "Dashboard" at bounding box center [260, 131] width 60 height 25
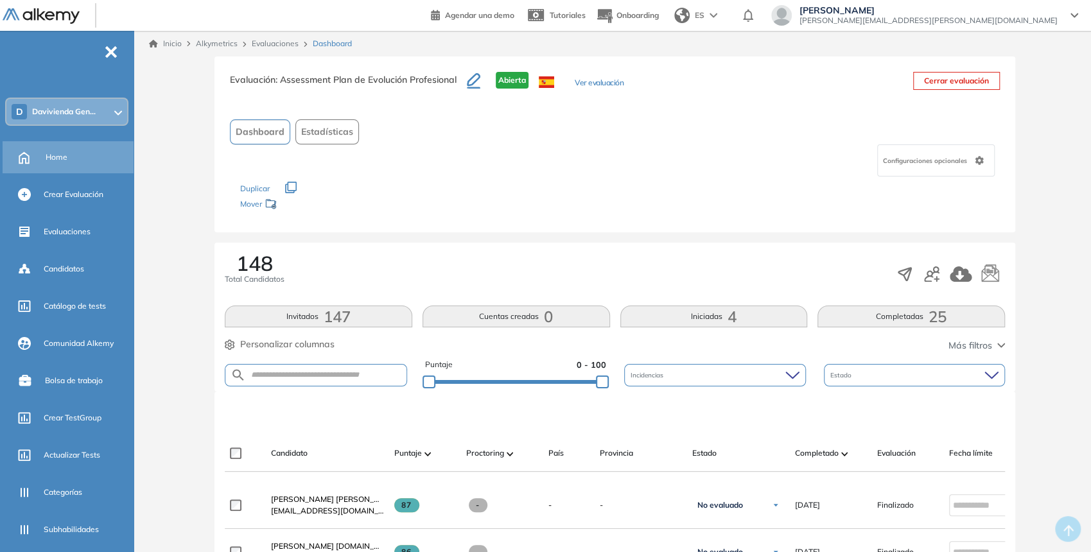
click at [105, 152] on div "Home" at bounding box center [88, 157] width 85 height 22
